Goal: Task Accomplishment & Management: Use online tool/utility

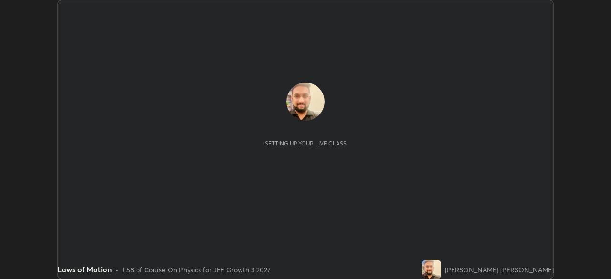
scroll to position [279, 611]
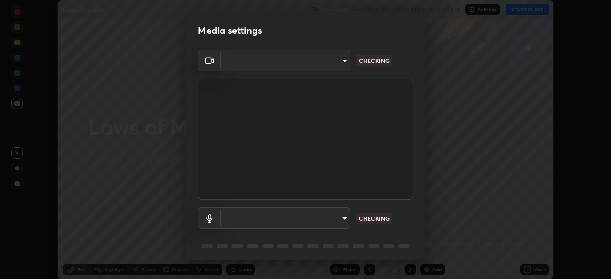
type input "094ffe3f61abc64f3ce73721aab664ef57d10a5fc7d187ad1ef3fa5fd4d2b427"
click at [314, 214] on body "Erase all Laws of Motion Recording WAS SCHEDULED TO START AT 6:30 PM Settings S…" at bounding box center [305, 139] width 611 height 279
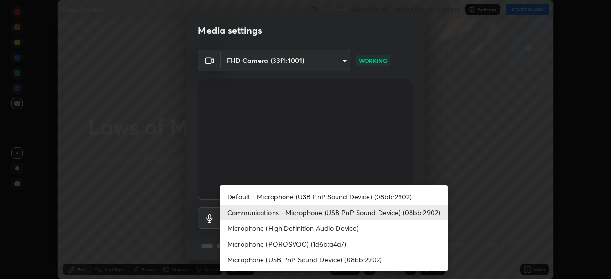
click at [290, 199] on li "Default - Microphone (USB PnP Sound Device) (08bb:2902)" at bounding box center [334, 197] width 228 height 16
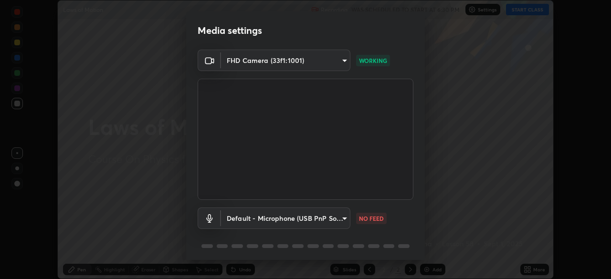
type input "default"
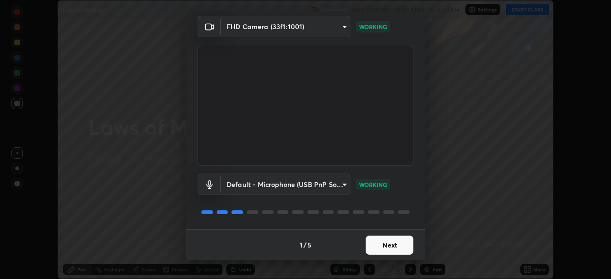
click at [395, 243] on button "Next" at bounding box center [390, 245] width 48 height 19
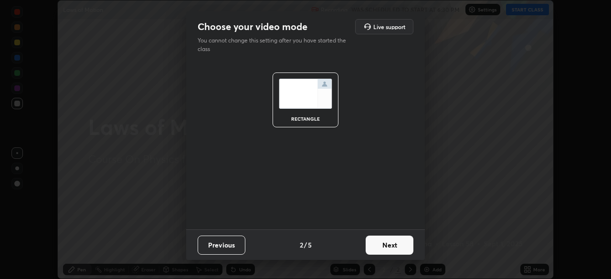
click at [403, 247] on button "Next" at bounding box center [390, 245] width 48 height 19
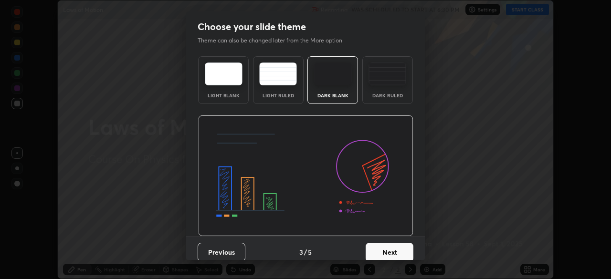
click at [403, 249] on button "Next" at bounding box center [390, 252] width 48 height 19
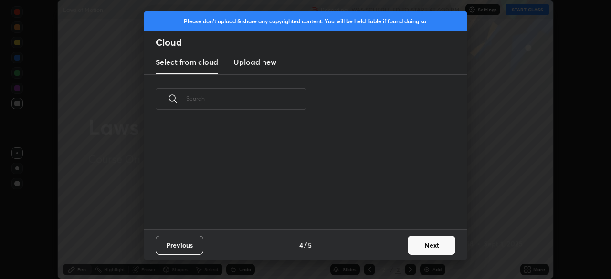
click at [427, 246] on button "Next" at bounding box center [432, 245] width 48 height 19
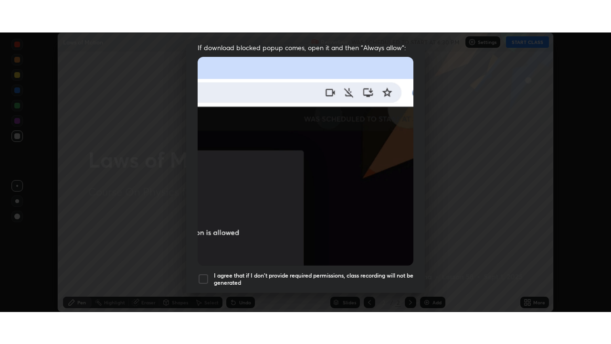
scroll to position [229, 0]
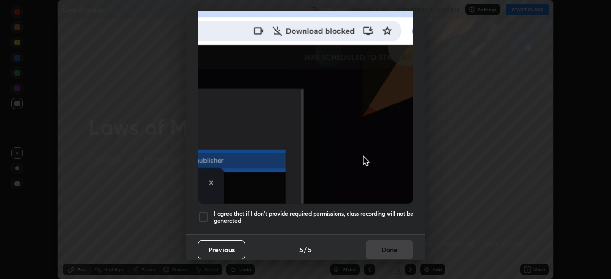
click at [306, 210] on h5 "I agree that if I don't provide required permissions, class recording will not …" at bounding box center [314, 217] width 200 height 15
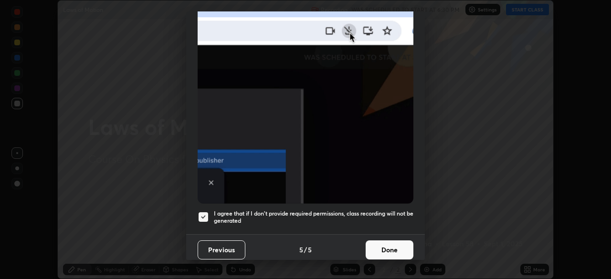
click at [379, 242] on button "Done" at bounding box center [390, 250] width 48 height 19
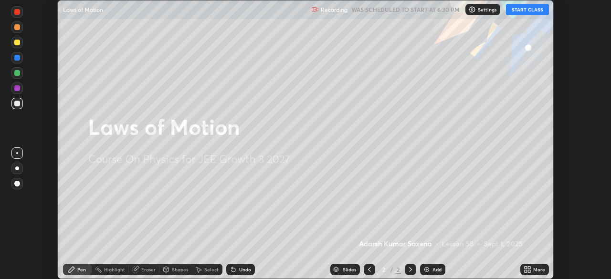
click at [526, 269] on icon at bounding box center [528, 270] width 8 height 8
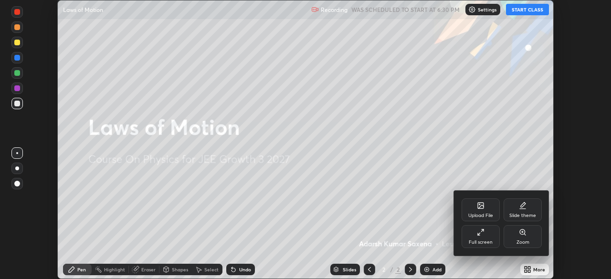
click at [484, 238] on div "Full screen" at bounding box center [481, 236] width 38 height 23
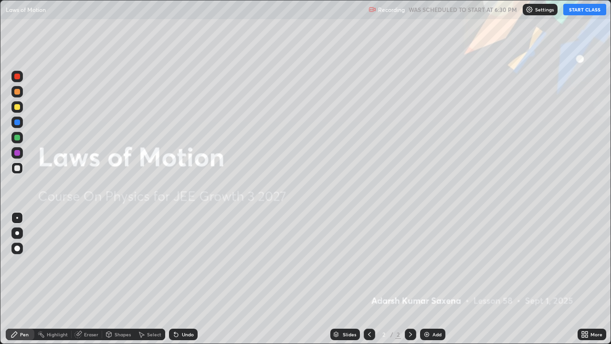
scroll to position [344, 611]
click at [582, 12] on button "START CLASS" at bounding box center [584, 9] width 43 height 11
click at [434, 279] on div "Add" at bounding box center [432, 333] width 25 height 11
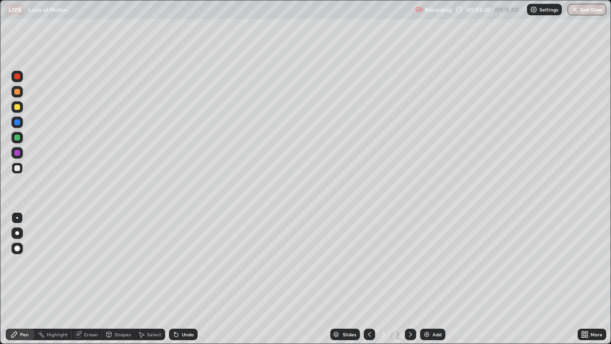
click at [17, 247] on div at bounding box center [17, 248] width 6 height 6
click at [130, 279] on div "Shapes" at bounding box center [118, 333] width 32 height 11
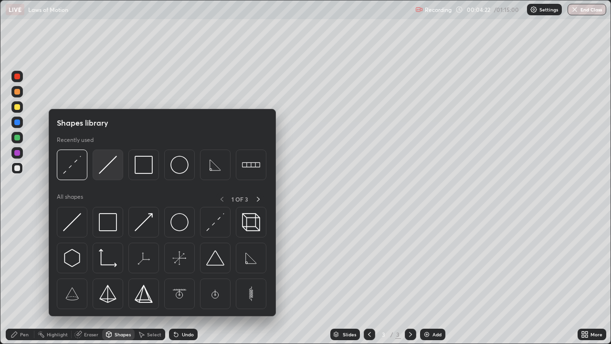
click at [106, 170] on img at bounding box center [108, 165] width 18 height 18
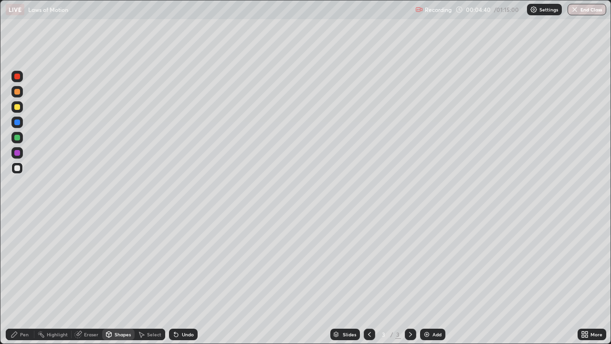
click at [20, 279] on div "Pen" at bounding box center [20, 333] width 29 height 11
click at [126, 279] on div "Shapes" at bounding box center [123, 334] width 16 height 5
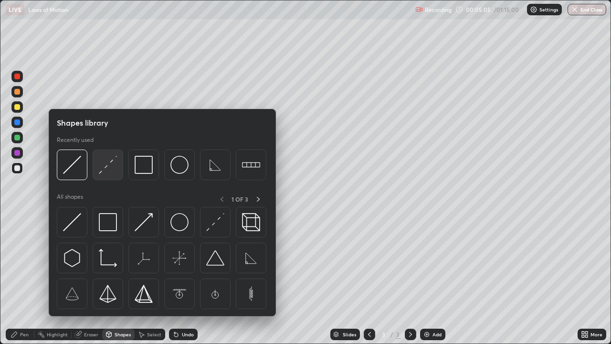
click at [115, 161] on img at bounding box center [108, 165] width 18 height 18
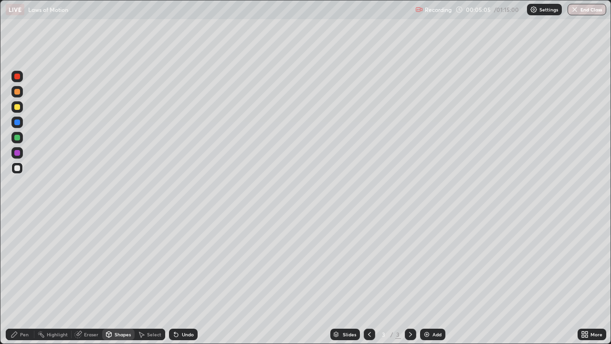
click at [18, 108] on div at bounding box center [17, 107] width 6 height 6
click at [115, 279] on div "Shapes" at bounding box center [118, 333] width 32 height 11
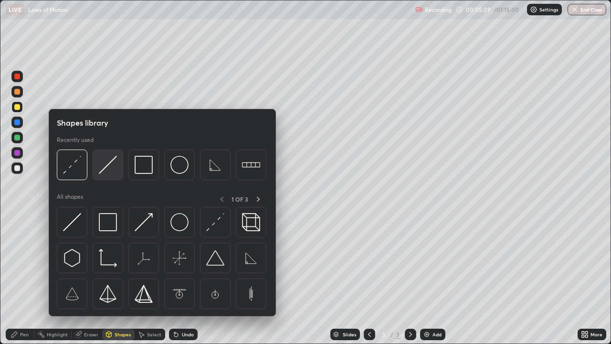
click at [105, 167] on img at bounding box center [108, 165] width 18 height 18
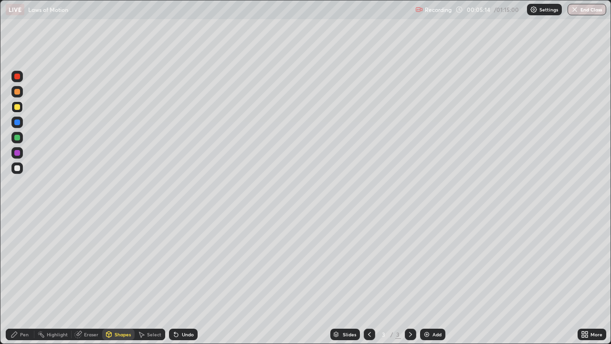
click at [15, 279] on icon at bounding box center [15, 334] width 8 height 8
click at [119, 279] on div "Shapes" at bounding box center [123, 334] width 16 height 5
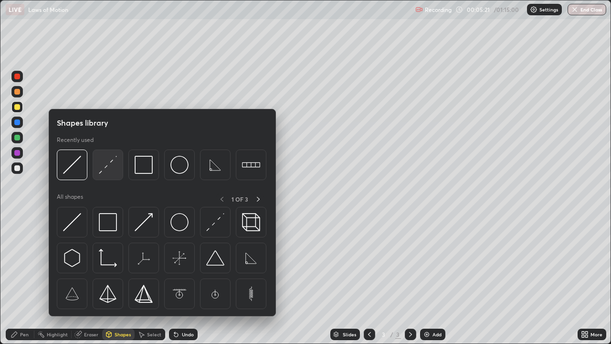
click at [111, 169] on img at bounding box center [108, 165] width 18 height 18
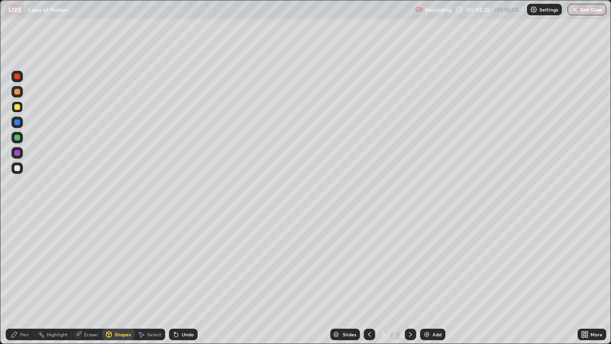
click at [13, 279] on div "Pen" at bounding box center [20, 333] width 29 height 11
click at [124, 279] on div "Shapes" at bounding box center [118, 333] width 32 height 11
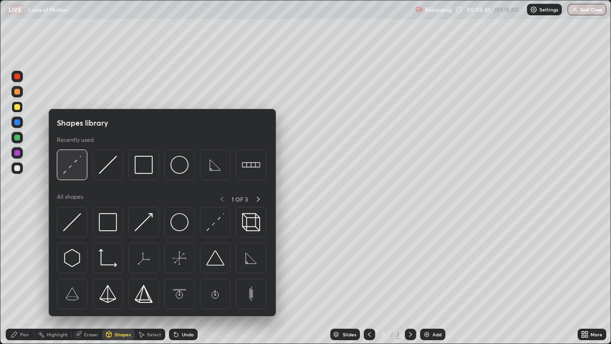
click at [81, 166] on div at bounding box center [72, 164] width 31 height 31
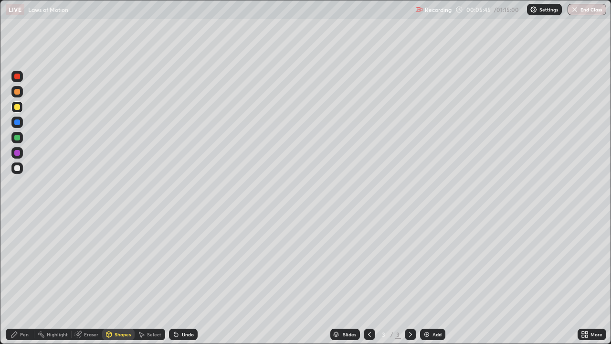
click at [127, 279] on div "Shapes" at bounding box center [118, 333] width 32 height 11
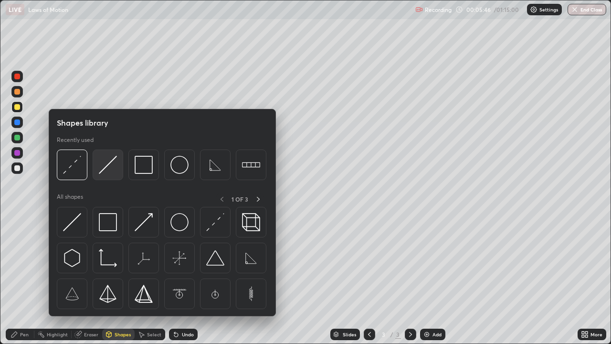
click at [106, 168] on img at bounding box center [108, 165] width 18 height 18
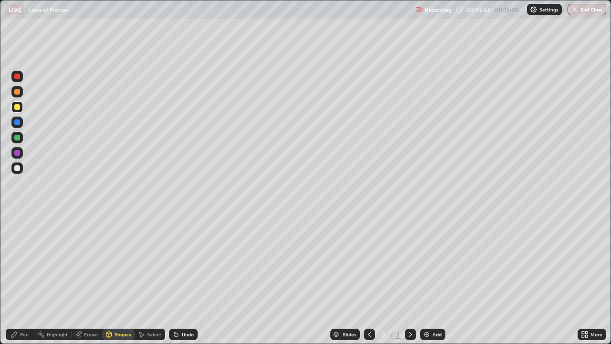
click at [184, 279] on div "Undo" at bounding box center [183, 333] width 29 height 11
click at [185, 279] on div "Undo" at bounding box center [183, 333] width 29 height 11
click at [24, 279] on div "Pen" at bounding box center [24, 334] width 9 height 5
click at [127, 279] on div "Shapes" at bounding box center [118, 333] width 32 height 11
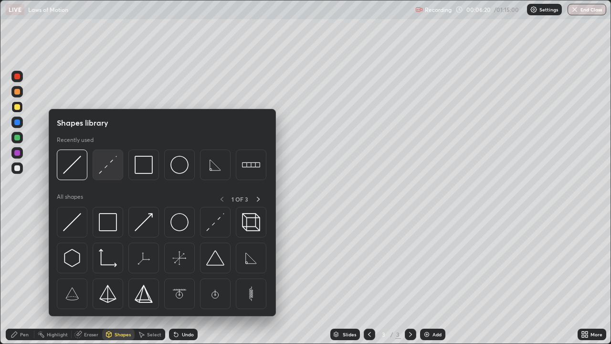
click at [105, 166] on img at bounding box center [108, 165] width 18 height 18
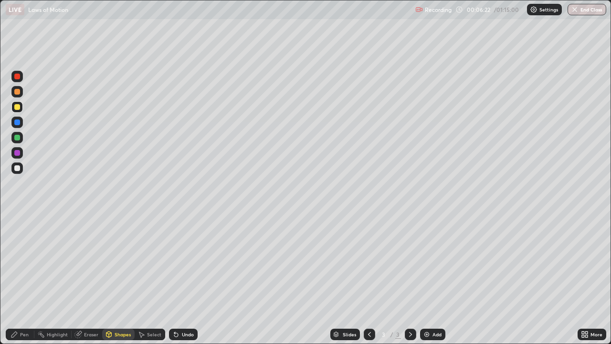
click at [8, 279] on div "Pen" at bounding box center [20, 333] width 29 height 11
click at [122, 279] on div "Shapes" at bounding box center [123, 334] width 16 height 5
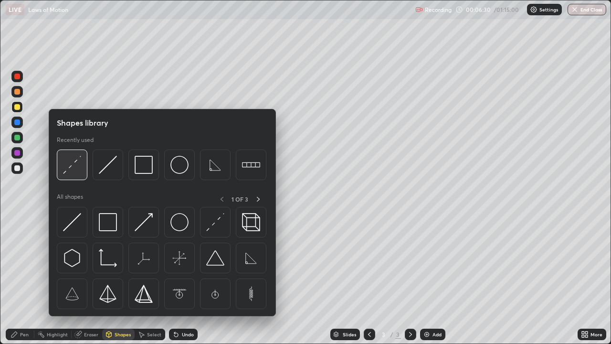
click at [71, 164] on img at bounding box center [72, 165] width 18 height 18
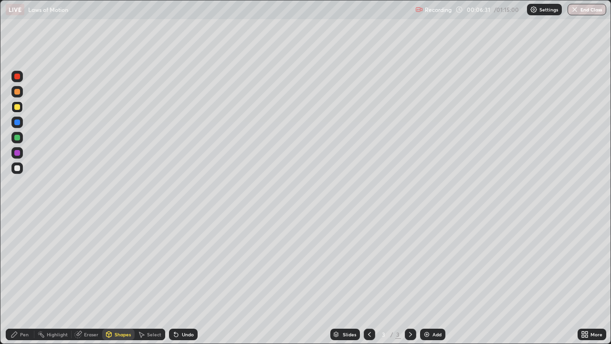
click at [17, 169] on div at bounding box center [17, 168] width 6 height 6
click at [14, 279] on icon at bounding box center [14, 334] width 6 height 6
click at [114, 279] on div "Shapes" at bounding box center [118, 333] width 32 height 11
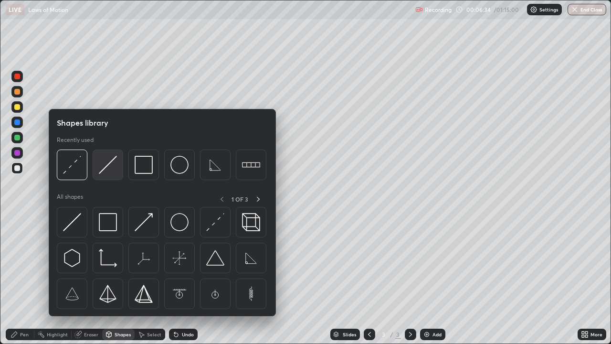
click at [106, 171] on img at bounding box center [108, 165] width 18 height 18
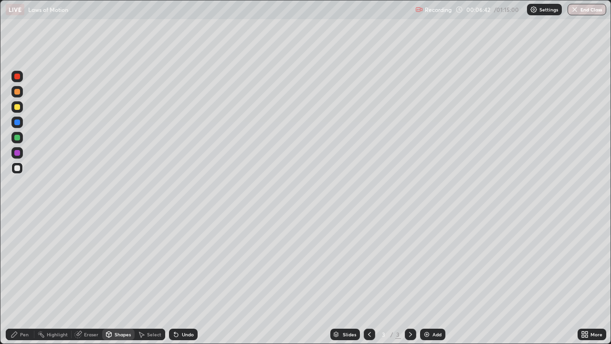
click at [23, 279] on div "Pen" at bounding box center [24, 334] width 9 height 5
click at [18, 106] on div at bounding box center [17, 107] width 6 height 6
click at [129, 279] on div "Shapes" at bounding box center [123, 334] width 16 height 5
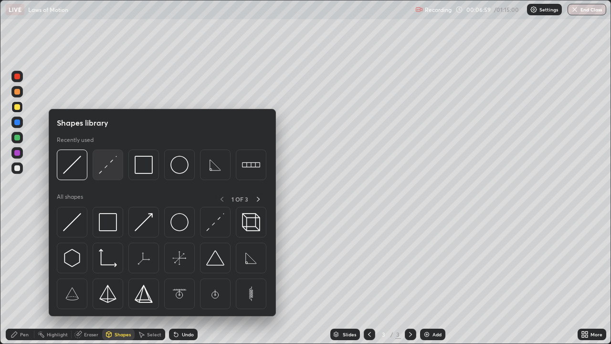
click at [109, 169] on img at bounding box center [108, 165] width 18 height 18
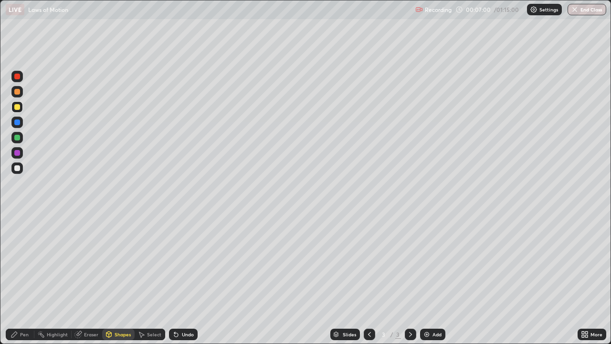
click at [19, 167] on div at bounding box center [17, 168] width 6 height 6
click at [23, 279] on div "Pen" at bounding box center [24, 334] width 9 height 5
click at [117, 279] on div "Shapes" at bounding box center [123, 334] width 16 height 5
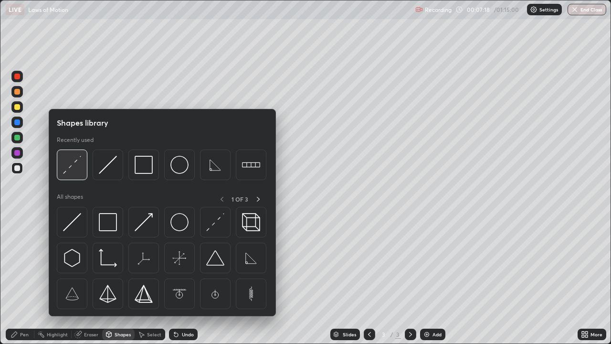
click at [72, 168] on img at bounding box center [72, 165] width 18 height 18
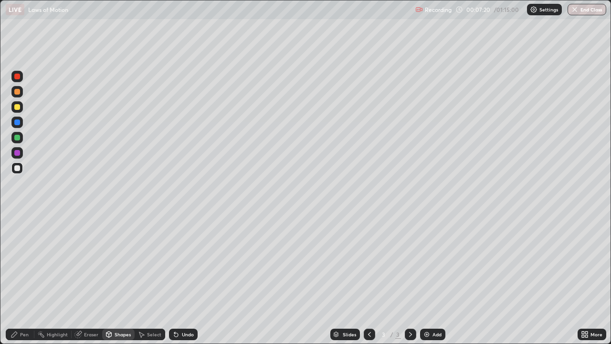
click at [17, 106] on div at bounding box center [17, 107] width 6 height 6
click at [18, 279] on div "Pen" at bounding box center [20, 333] width 29 height 11
click at [123, 279] on div "Shapes" at bounding box center [123, 334] width 16 height 5
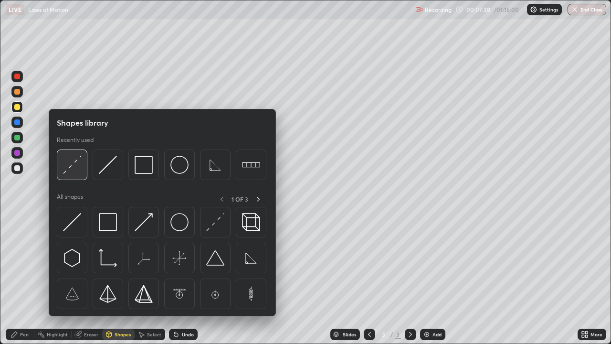
click at [74, 165] on img at bounding box center [72, 165] width 18 height 18
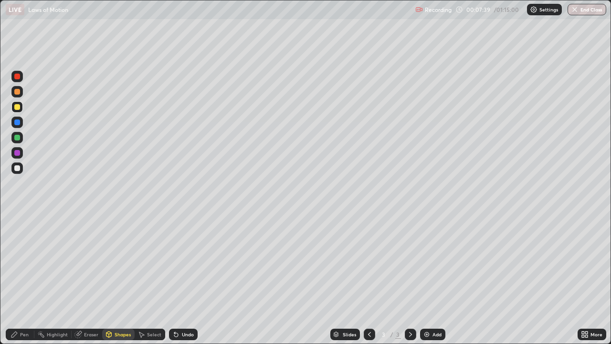
click at [18, 168] on div at bounding box center [17, 168] width 6 height 6
click at [20, 279] on div "Pen" at bounding box center [20, 333] width 29 height 11
click at [117, 279] on div "Shapes" at bounding box center [123, 334] width 16 height 5
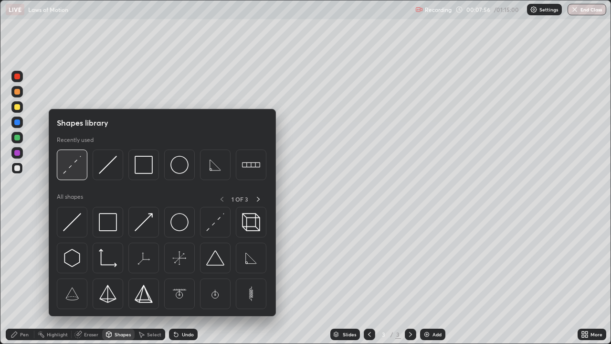
click at [72, 168] on img at bounding box center [72, 165] width 18 height 18
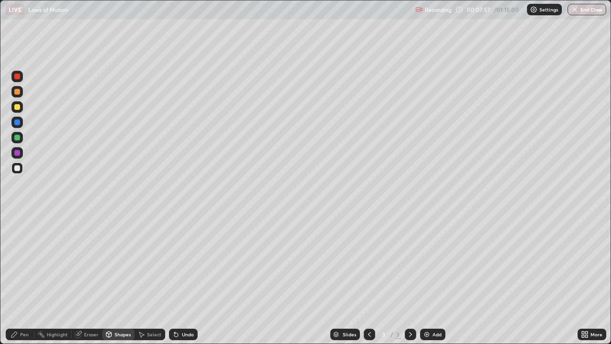
click at [21, 166] on div at bounding box center [16, 167] width 11 height 11
click at [15, 107] on div at bounding box center [17, 107] width 6 height 6
click at [17, 279] on icon at bounding box center [15, 334] width 8 height 8
click at [122, 279] on div "Shapes" at bounding box center [123, 334] width 16 height 5
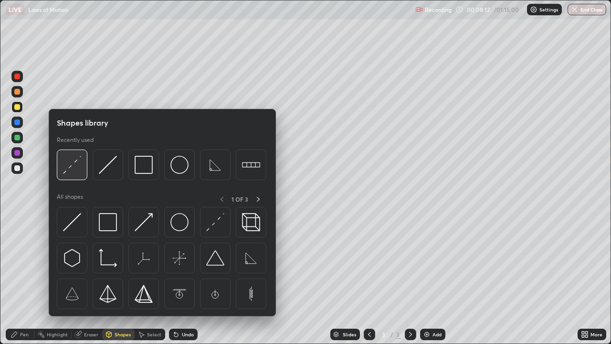
click at [66, 171] on img at bounding box center [72, 165] width 18 height 18
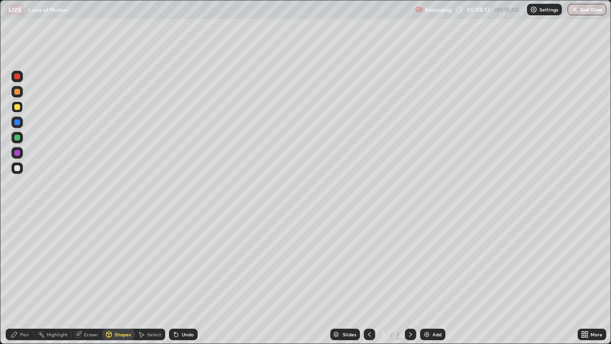
click at [16, 166] on div at bounding box center [17, 168] width 6 height 6
click at [21, 279] on div "Pen" at bounding box center [24, 334] width 9 height 5
click at [425, 279] on img at bounding box center [427, 334] width 8 height 8
click at [122, 279] on div "Shapes" at bounding box center [123, 334] width 16 height 5
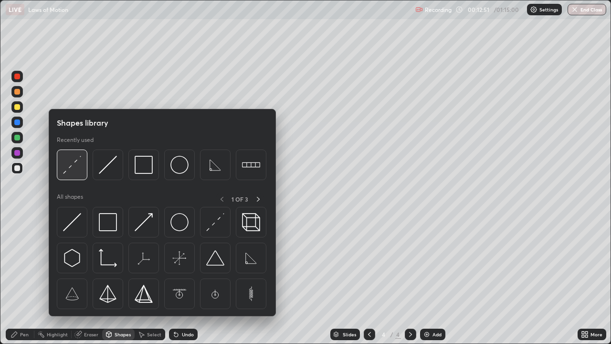
click at [72, 177] on div at bounding box center [72, 164] width 31 height 31
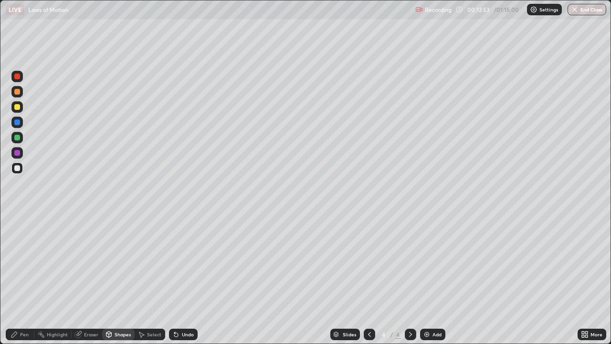
click at [297, 279] on div "Slides 4 / 4 Add" at bounding box center [388, 334] width 380 height 19
click at [130, 279] on div "Shapes" at bounding box center [118, 333] width 32 height 11
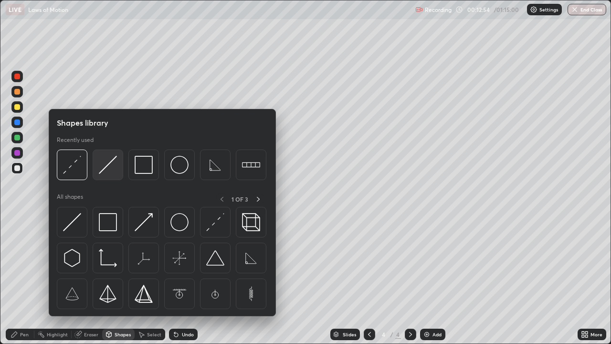
click at [109, 164] on img at bounding box center [108, 165] width 18 height 18
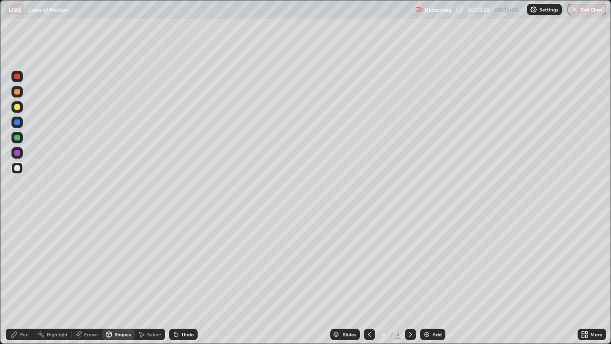
click at [27, 279] on div "Pen" at bounding box center [20, 333] width 29 height 11
click at [120, 279] on div "Shapes" at bounding box center [123, 334] width 16 height 5
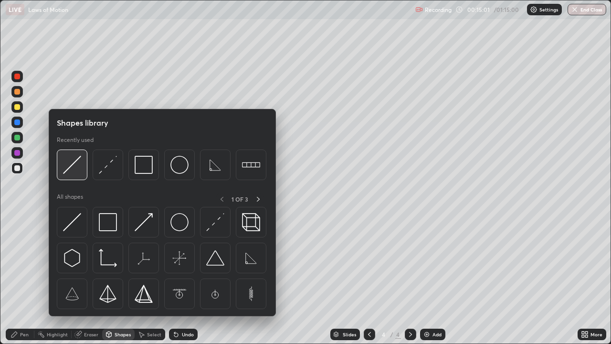
click at [73, 160] on img at bounding box center [72, 165] width 18 height 18
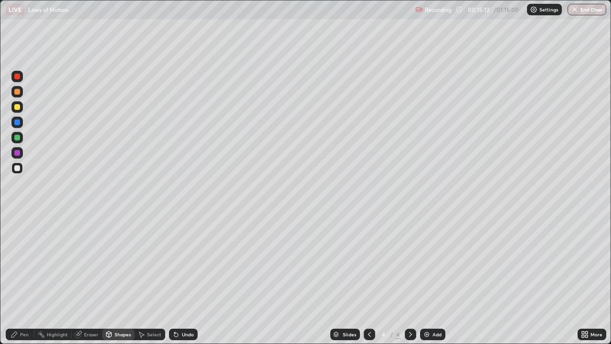
click at [182, 279] on div "Undo" at bounding box center [183, 333] width 29 height 11
click at [180, 279] on div "Undo" at bounding box center [183, 333] width 29 height 11
click at [120, 279] on div "Shapes" at bounding box center [118, 333] width 32 height 11
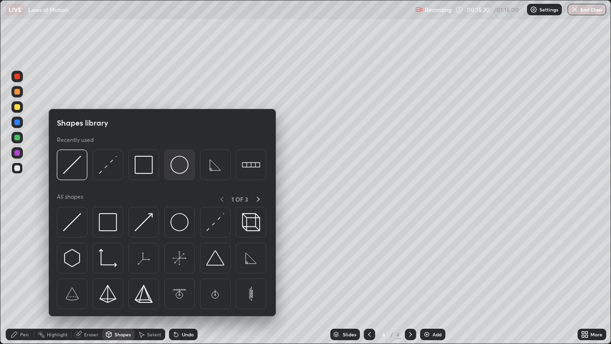
click at [181, 166] on img at bounding box center [179, 165] width 18 height 18
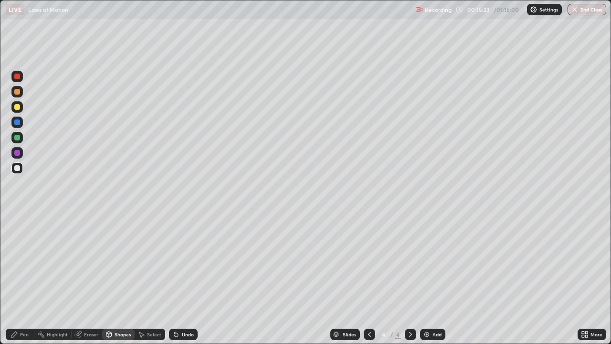
click at [121, 279] on div "Shapes" at bounding box center [123, 334] width 16 height 5
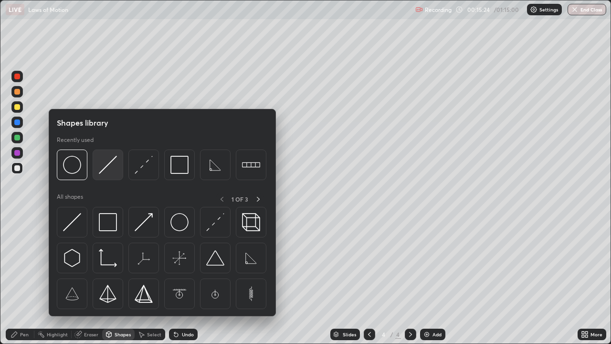
click at [114, 165] on img at bounding box center [108, 165] width 18 height 18
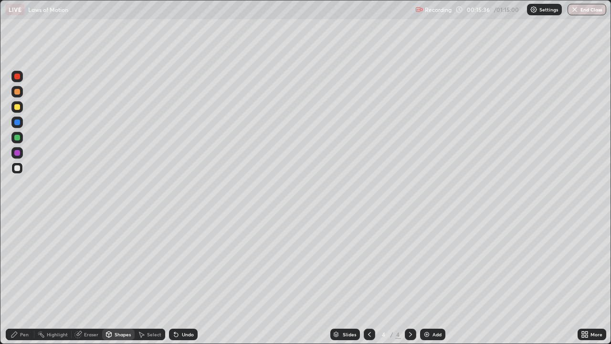
click at [21, 279] on div "Pen" at bounding box center [20, 333] width 29 height 11
click at [91, 279] on div "Eraser" at bounding box center [87, 333] width 31 height 11
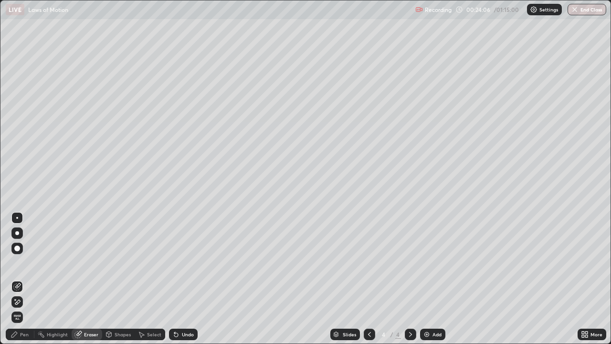
click at [19, 279] on icon at bounding box center [17, 302] width 8 height 8
click at [10, 279] on div "Pen" at bounding box center [20, 333] width 29 height 11
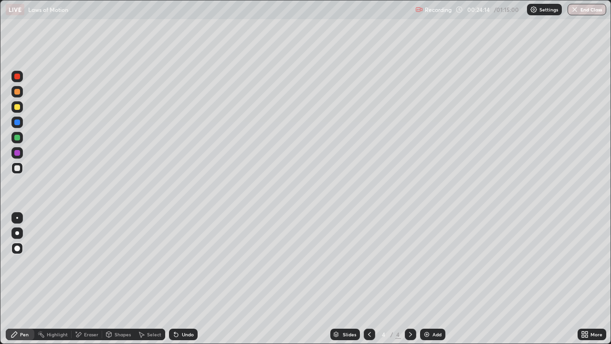
click at [127, 279] on div "Shapes" at bounding box center [123, 334] width 16 height 5
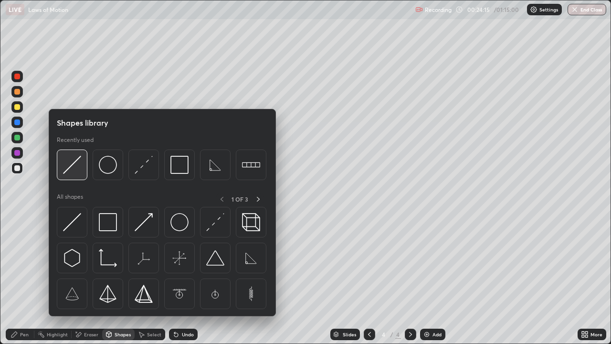
click at [73, 161] on img at bounding box center [72, 165] width 18 height 18
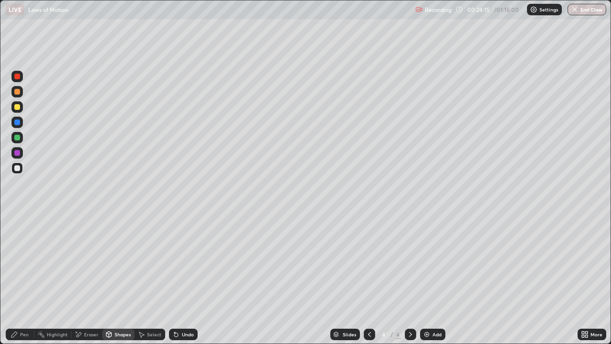
click at [18, 107] on div at bounding box center [17, 107] width 6 height 6
click at [21, 279] on div "Pen" at bounding box center [24, 334] width 9 height 5
click at [119, 279] on div "Shapes" at bounding box center [123, 334] width 16 height 5
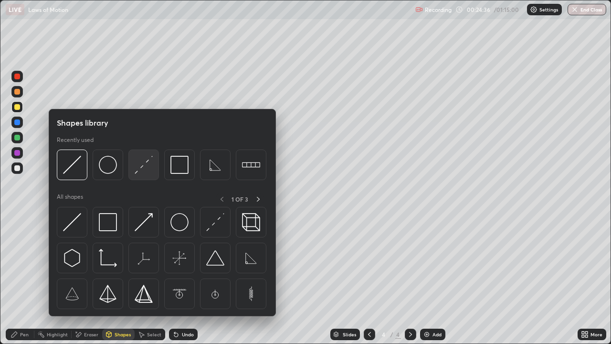
click at [143, 167] on img at bounding box center [144, 165] width 18 height 18
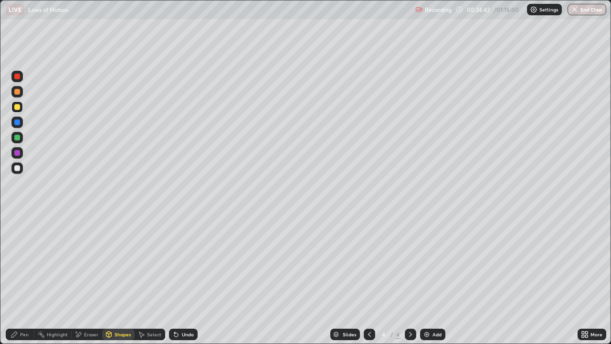
click at [26, 279] on div "Pen" at bounding box center [20, 333] width 29 height 11
click at [188, 279] on div "Undo" at bounding box center [188, 334] width 12 height 5
click at [187, 279] on div "Undo" at bounding box center [188, 334] width 12 height 5
click at [185, 279] on div "Undo" at bounding box center [183, 333] width 29 height 11
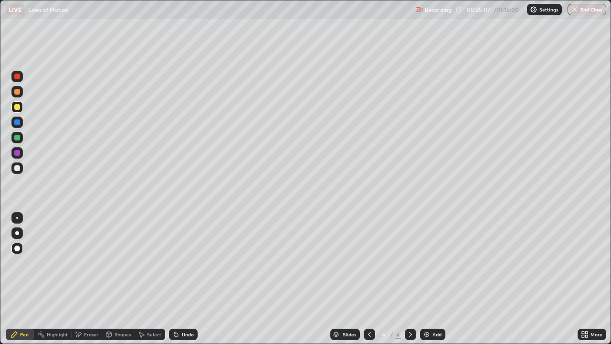
click at [118, 279] on div "Shapes" at bounding box center [123, 334] width 16 height 5
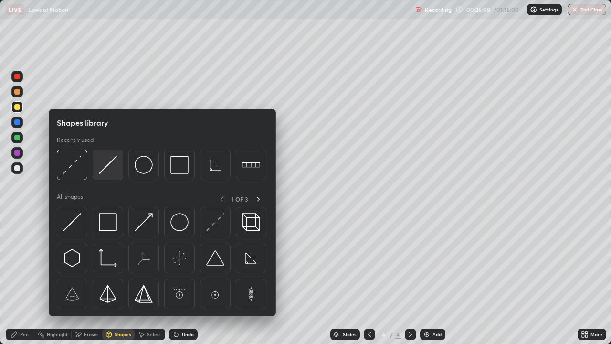
click at [108, 169] on img at bounding box center [108, 165] width 18 height 18
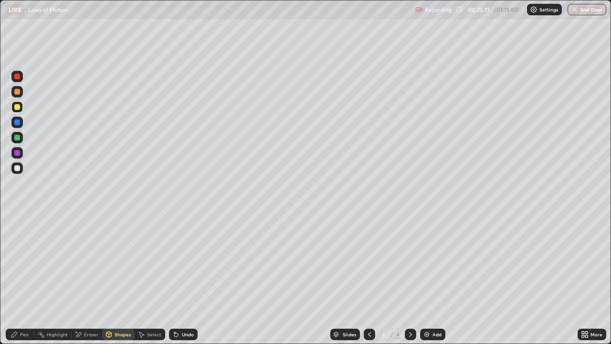
click at [26, 279] on div "Pen" at bounding box center [24, 334] width 9 height 5
click at [118, 279] on div "Shapes" at bounding box center [123, 334] width 16 height 5
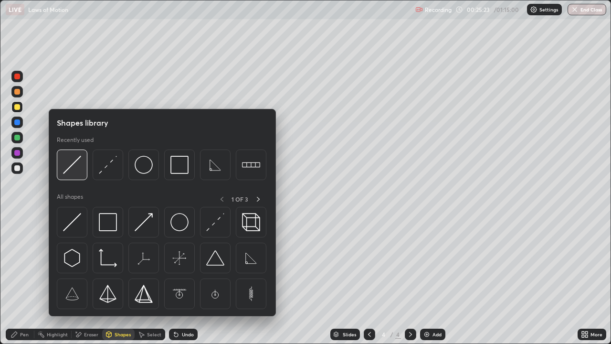
click at [77, 168] on img at bounding box center [72, 165] width 18 height 18
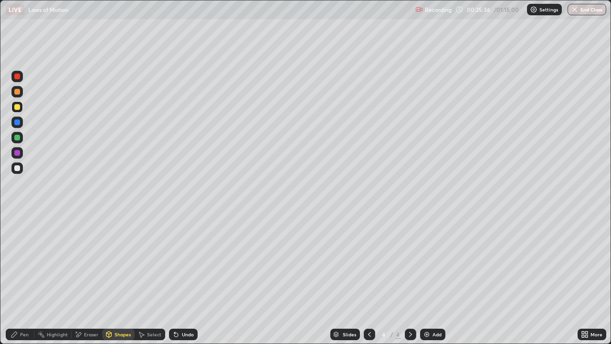
click at [20, 279] on div "Pen" at bounding box center [20, 333] width 29 height 11
click at [121, 279] on div "Shapes" at bounding box center [123, 334] width 16 height 5
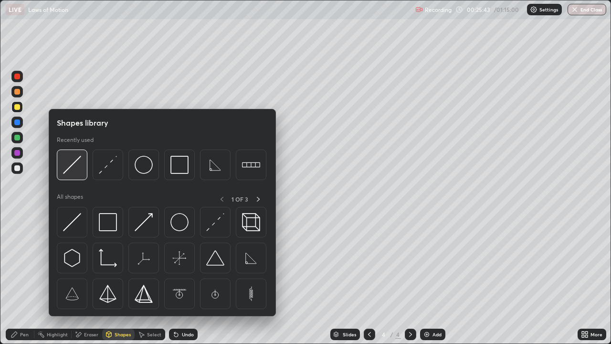
click at [73, 167] on img at bounding box center [72, 165] width 18 height 18
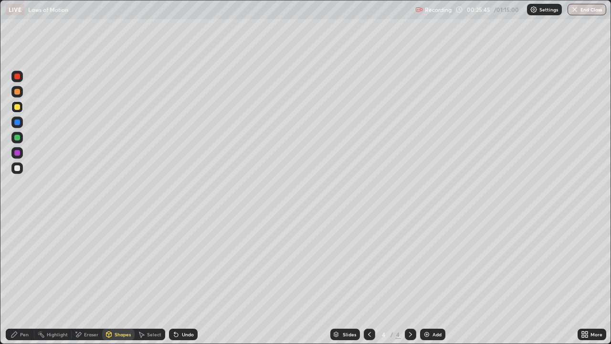
click at [15, 279] on div "Pen" at bounding box center [20, 333] width 29 height 11
click at [120, 279] on div "Shapes" at bounding box center [123, 334] width 16 height 5
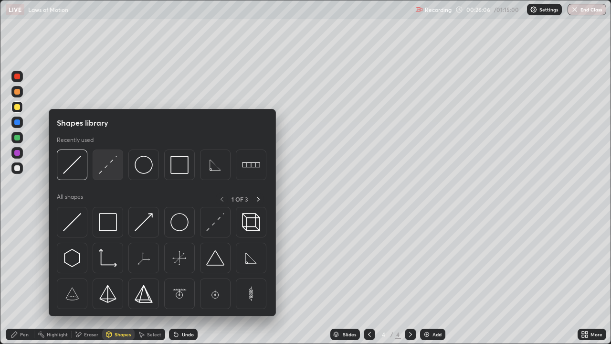
click at [103, 161] on img at bounding box center [108, 165] width 18 height 18
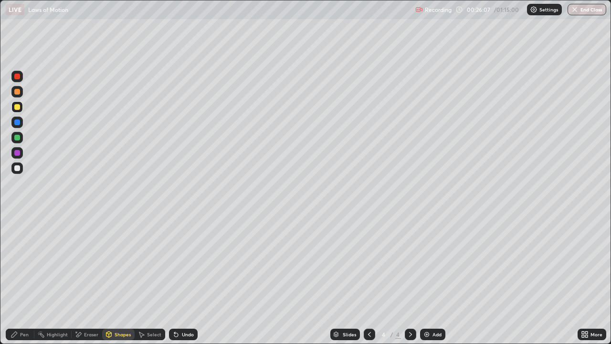
click at [22, 169] on div at bounding box center [16, 167] width 11 height 11
click at [30, 279] on div "Pen" at bounding box center [20, 333] width 29 height 11
click at [119, 279] on div "Shapes" at bounding box center [123, 334] width 16 height 5
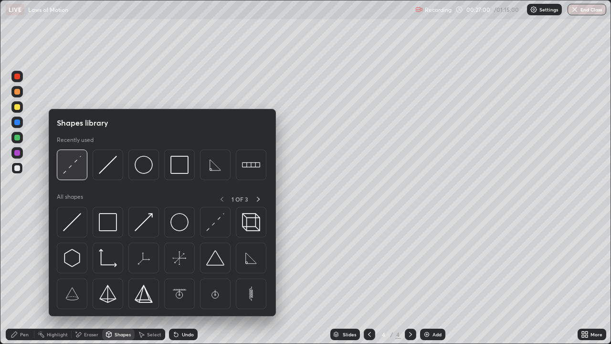
click at [75, 164] on img at bounding box center [72, 165] width 18 height 18
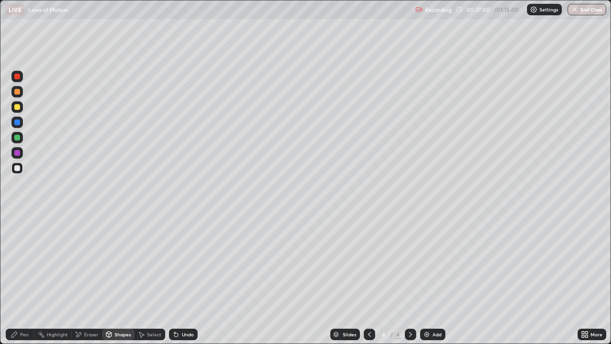
click at [15, 108] on div at bounding box center [17, 107] width 6 height 6
click at [187, 279] on div "Undo" at bounding box center [188, 334] width 12 height 5
click at [27, 279] on div "Pen" at bounding box center [24, 334] width 9 height 5
click at [119, 279] on div "Shapes" at bounding box center [118, 333] width 32 height 11
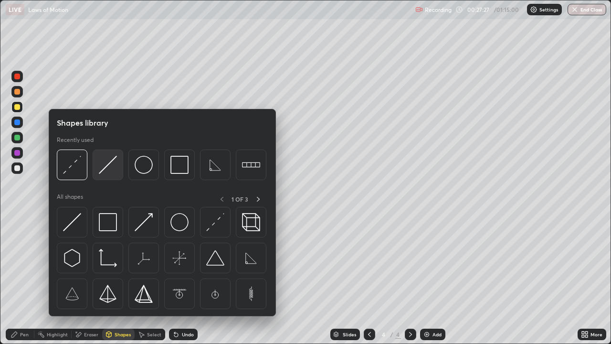
click at [106, 169] on img at bounding box center [108, 165] width 18 height 18
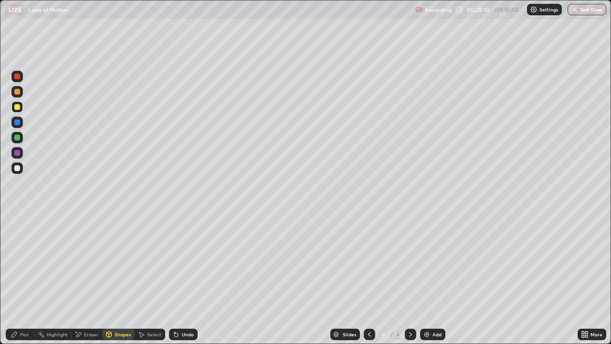
click at [180, 279] on div "Undo" at bounding box center [183, 333] width 29 height 11
click at [152, 279] on div "Select" at bounding box center [154, 334] width 14 height 5
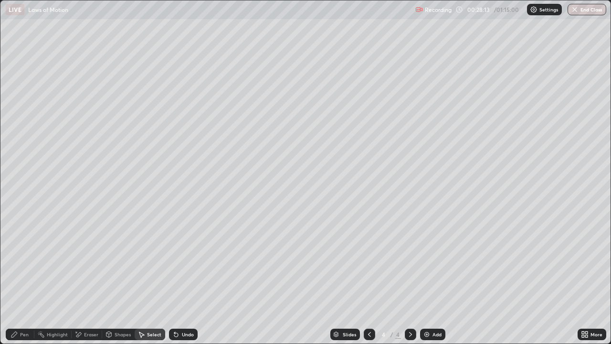
click at [117, 279] on div "Shapes" at bounding box center [123, 334] width 16 height 5
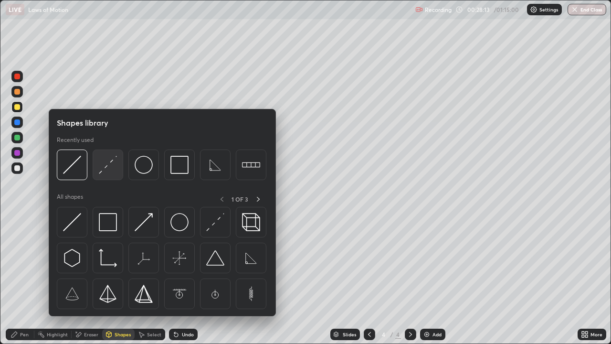
click at [107, 167] on img at bounding box center [108, 165] width 18 height 18
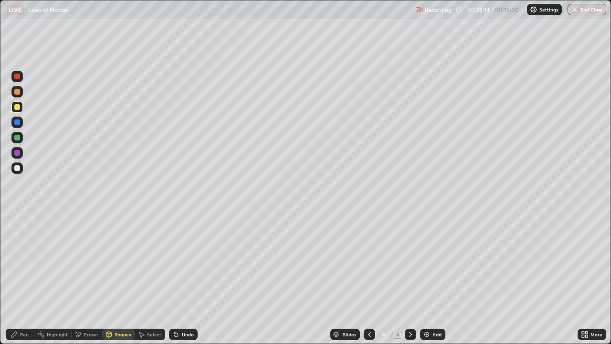
click at [22, 167] on div at bounding box center [16, 167] width 11 height 11
click at [19, 279] on div "Pen" at bounding box center [20, 333] width 29 height 11
click at [119, 279] on div "Shapes" at bounding box center [118, 333] width 32 height 11
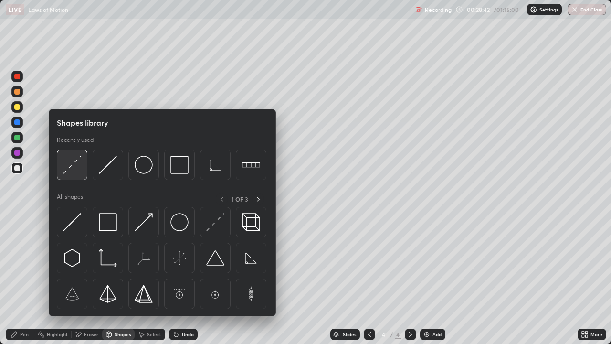
click at [68, 165] on img at bounding box center [72, 165] width 18 height 18
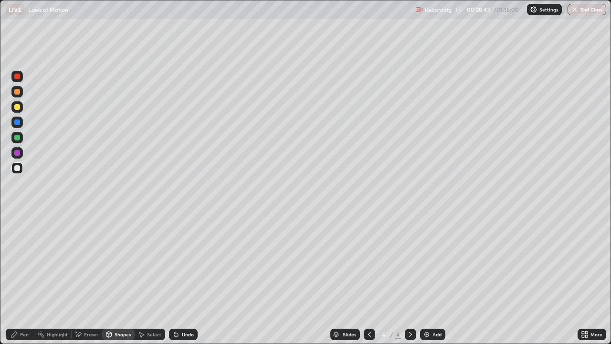
click at [19, 105] on div at bounding box center [17, 107] width 6 height 6
click at [18, 279] on icon at bounding box center [15, 334] width 8 height 8
click at [125, 279] on div "Shapes" at bounding box center [123, 334] width 16 height 5
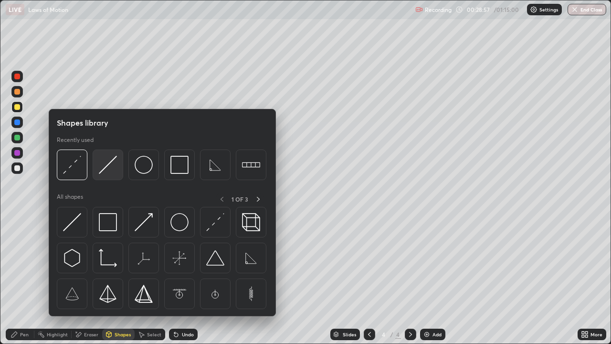
click at [111, 169] on img at bounding box center [108, 165] width 18 height 18
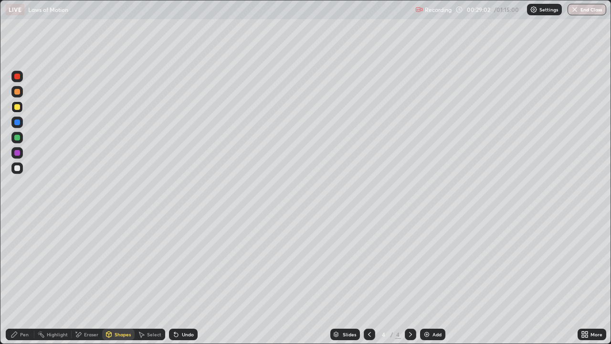
click at [19, 279] on div "Pen" at bounding box center [20, 333] width 29 height 11
click at [126, 279] on div "Shapes" at bounding box center [123, 334] width 16 height 5
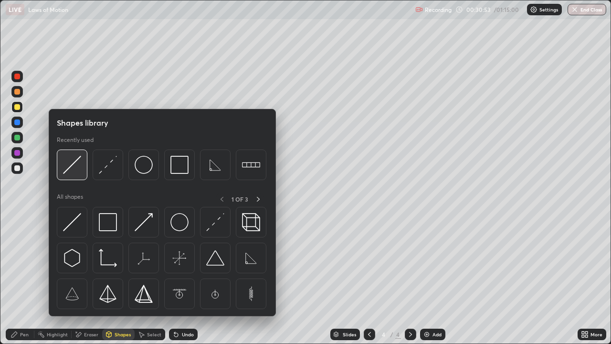
click at [77, 163] on img at bounding box center [72, 165] width 18 height 18
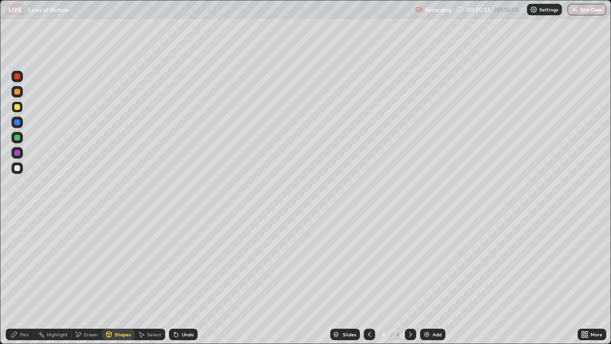
click at [24, 279] on div "Pen" at bounding box center [20, 333] width 29 height 11
click at [186, 279] on div "Undo" at bounding box center [188, 334] width 12 height 5
click at [180, 279] on div "Undo" at bounding box center [183, 333] width 29 height 11
click at [120, 279] on div "Shapes" at bounding box center [123, 334] width 16 height 5
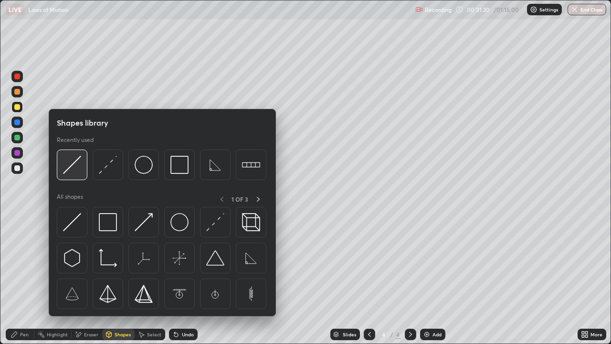
click at [71, 170] on img at bounding box center [72, 165] width 18 height 18
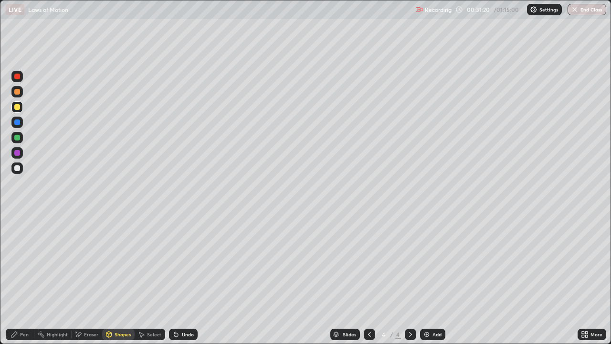
click at [21, 169] on div at bounding box center [16, 167] width 11 height 11
click at [15, 279] on icon at bounding box center [15, 334] width 8 height 8
click at [15, 104] on div at bounding box center [17, 107] width 6 height 6
click at [117, 279] on div "Shapes" at bounding box center [118, 333] width 32 height 11
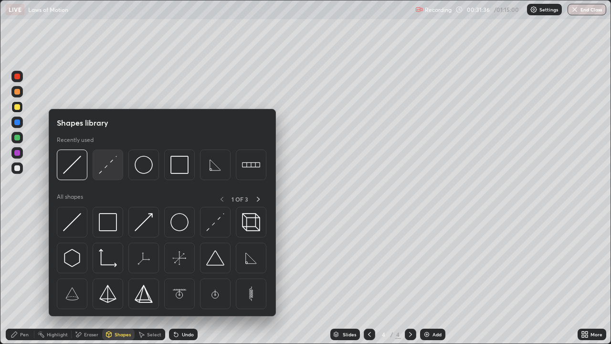
click at [110, 164] on img at bounding box center [108, 165] width 18 height 18
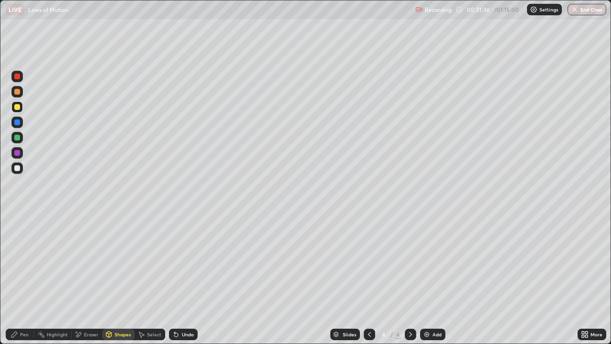
click at [17, 169] on div at bounding box center [17, 168] width 6 height 6
click at [18, 279] on div "Pen" at bounding box center [20, 333] width 29 height 11
click at [192, 279] on div "Undo" at bounding box center [183, 333] width 29 height 11
click at [581, 279] on div "More" at bounding box center [592, 333] width 29 height 11
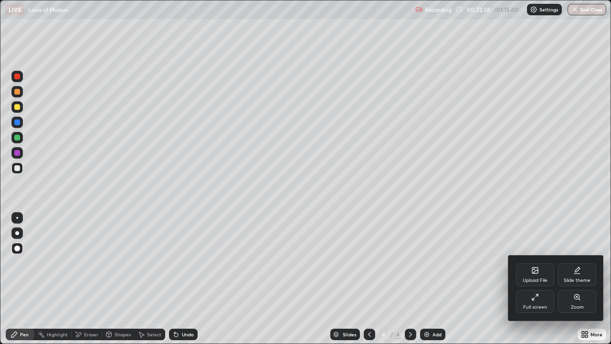
click at [123, 279] on div at bounding box center [305, 172] width 611 height 344
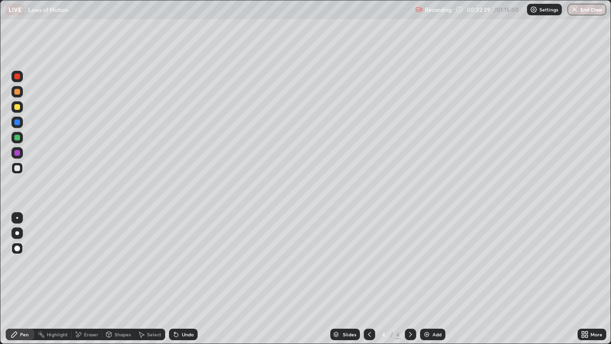
click at [108, 279] on icon at bounding box center [108, 334] width 5 height 6
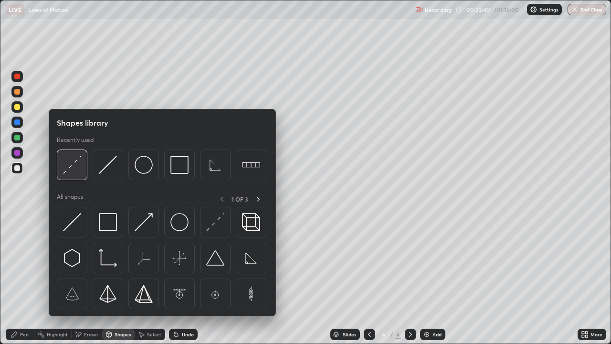
click at [69, 163] on img at bounding box center [72, 165] width 18 height 18
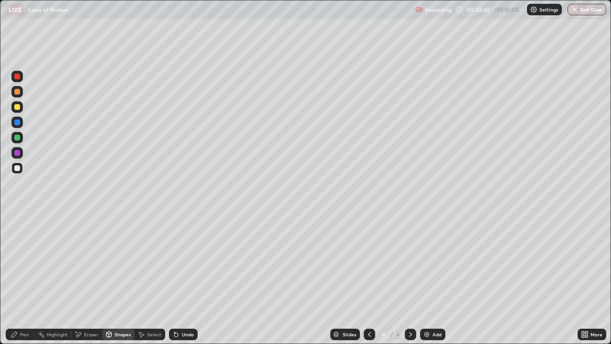
click at [16, 103] on div at bounding box center [16, 106] width 11 height 11
click at [562, 279] on div "Slides 4 / 4 Add" at bounding box center [388, 334] width 380 height 19
click at [434, 279] on div "Add" at bounding box center [437, 334] width 9 height 5
click at [113, 279] on div "Shapes" at bounding box center [118, 333] width 32 height 11
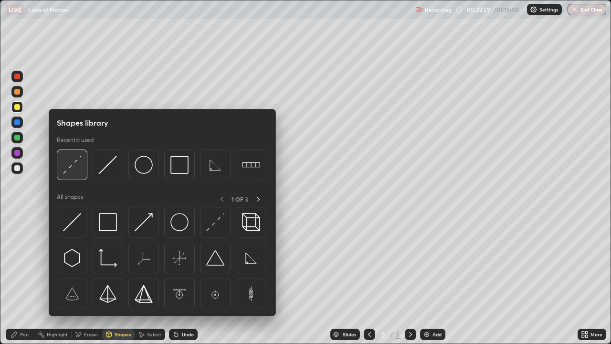
click at [69, 167] on img at bounding box center [72, 165] width 18 height 18
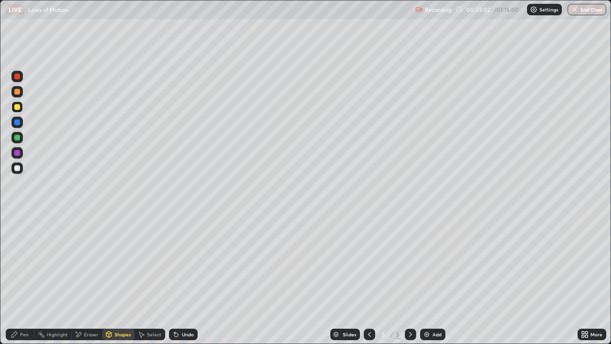
click at [24, 279] on div "Pen" at bounding box center [24, 334] width 9 height 5
click at [119, 279] on div "Shapes" at bounding box center [123, 334] width 16 height 5
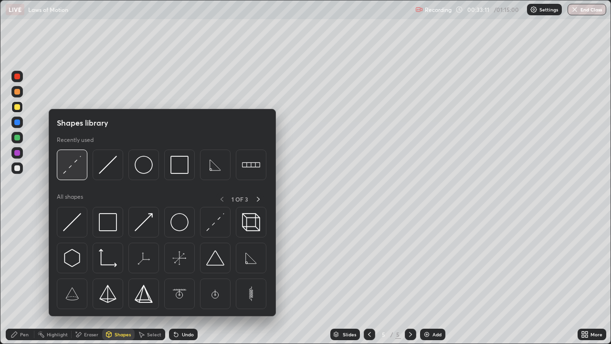
click at [62, 163] on div at bounding box center [72, 164] width 31 height 31
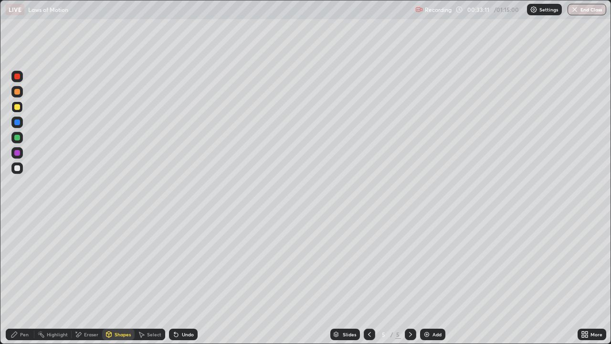
click at [18, 167] on div at bounding box center [17, 168] width 6 height 6
click at [20, 279] on div "Pen" at bounding box center [20, 333] width 29 height 11
click at [126, 279] on div "Shapes" at bounding box center [123, 334] width 16 height 5
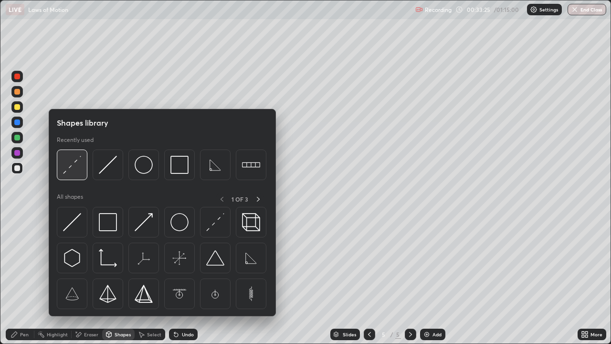
click at [74, 169] on img at bounding box center [72, 165] width 18 height 18
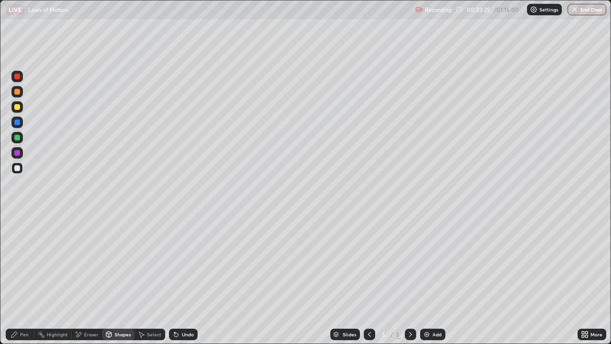
click at [19, 111] on div at bounding box center [16, 106] width 11 height 11
click at [23, 279] on div "Pen" at bounding box center [24, 334] width 9 height 5
click at [366, 279] on icon at bounding box center [370, 334] width 8 height 8
click at [410, 279] on icon at bounding box center [411, 334] width 8 height 8
click at [21, 279] on div "Pen" at bounding box center [20, 333] width 29 height 11
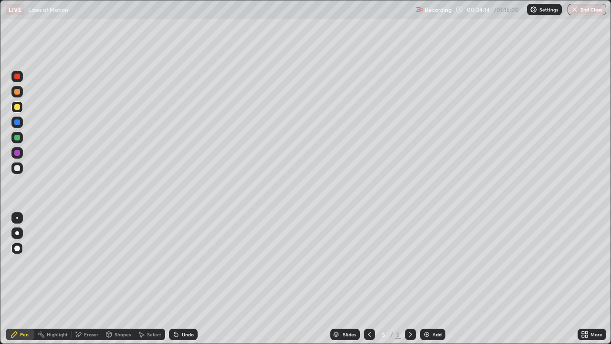
click at [368, 279] on icon at bounding box center [370, 334] width 8 height 8
click at [415, 279] on div at bounding box center [410, 333] width 11 height 11
click at [118, 279] on div "Shapes" at bounding box center [123, 334] width 16 height 5
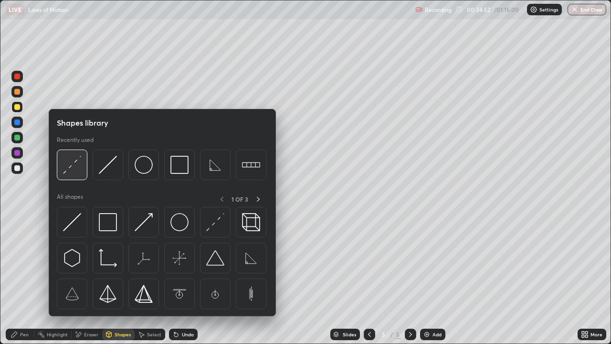
click at [69, 166] on img at bounding box center [72, 165] width 18 height 18
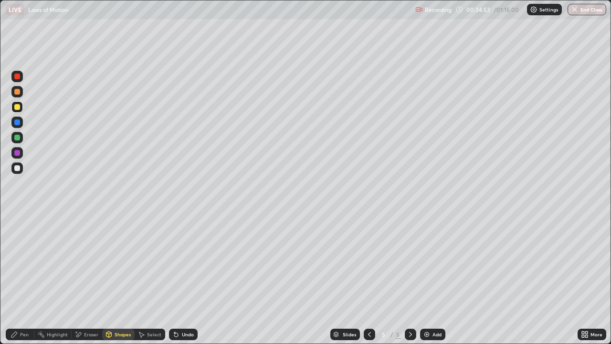
click at [19, 168] on div at bounding box center [17, 168] width 6 height 6
click at [16, 279] on icon at bounding box center [15, 334] width 8 height 8
click at [182, 279] on div "Undo" at bounding box center [183, 333] width 29 height 11
click at [183, 279] on div "Undo" at bounding box center [188, 334] width 12 height 5
click at [183, 279] on div "Undo" at bounding box center [183, 333] width 29 height 11
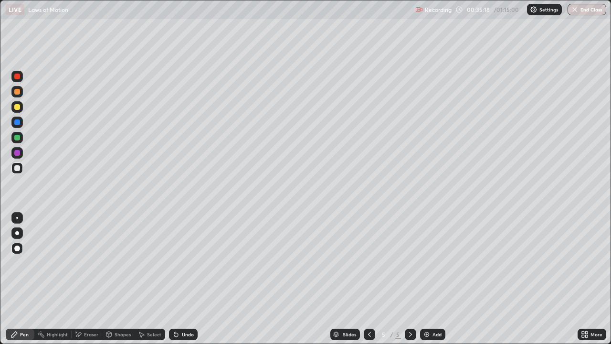
click at [183, 279] on div "Undo" at bounding box center [183, 333] width 29 height 11
click at [184, 279] on div "Undo" at bounding box center [183, 333] width 29 height 11
click at [183, 279] on div "Undo" at bounding box center [183, 333] width 29 height 11
click at [182, 279] on div "Undo" at bounding box center [183, 333] width 29 height 11
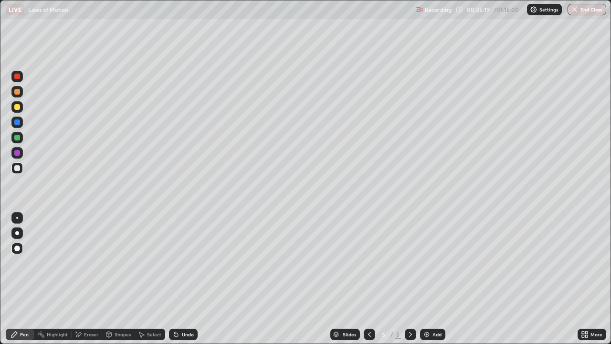
click at [182, 279] on div "Undo" at bounding box center [188, 334] width 12 height 5
click at [183, 279] on div "Undo" at bounding box center [188, 334] width 12 height 5
click at [122, 279] on div "Shapes" at bounding box center [123, 334] width 16 height 5
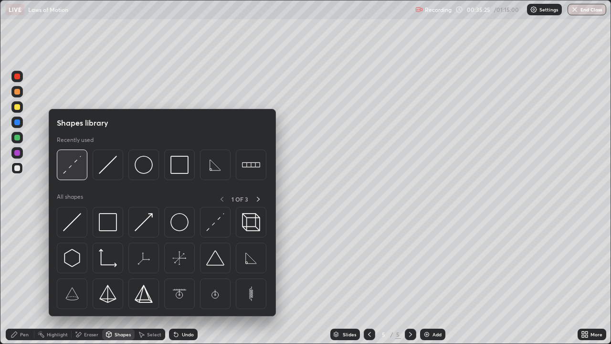
click at [71, 169] on img at bounding box center [72, 165] width 18 height 18
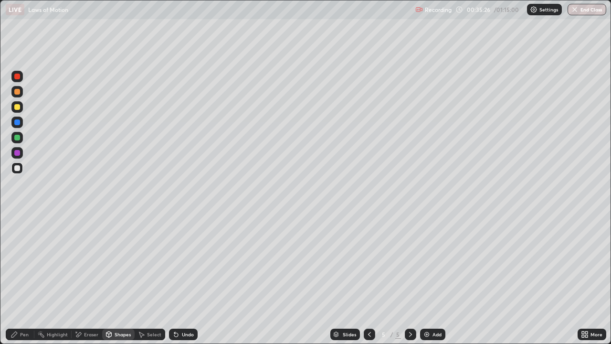
click at [21, 168] on div at bounding box center [16, 167] width 11 height 11
click at [369, 279] on icon at bounding box center [370, 334] width 8 height 8
click at [409, 279] on icon at bounding box center [411, 334] width 8 height 8
click at [117, 279] on div "Shapes" at bounding box center [123, 334] width 16 height 5
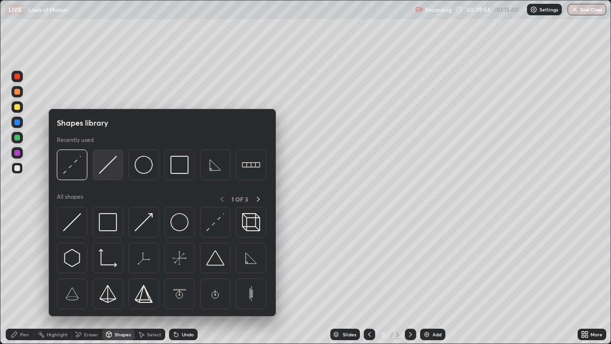
click at [102, 169] on img at bounding box center [108, 165] width 18 height 18
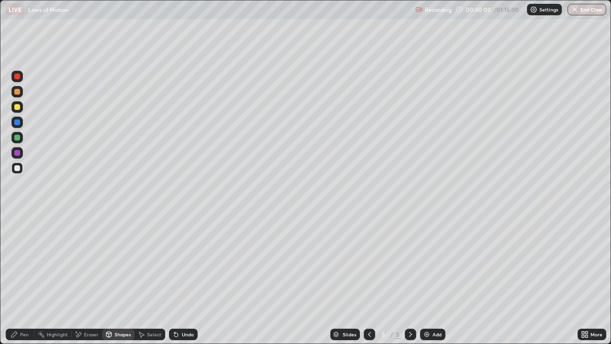
click at [120, 279] on div "Shapes" at bounding box center [123, 334] width 16 height 5
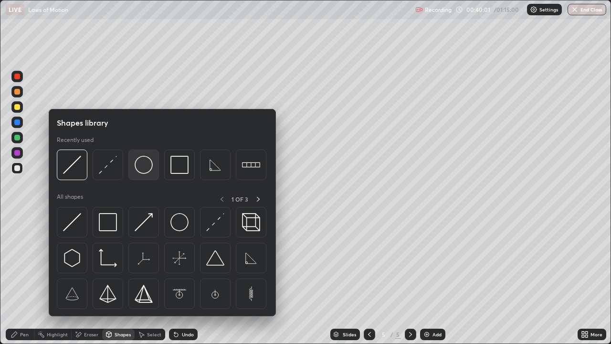
click at [152, 164] on img at bounding box center [144, 165] width 18 height 18
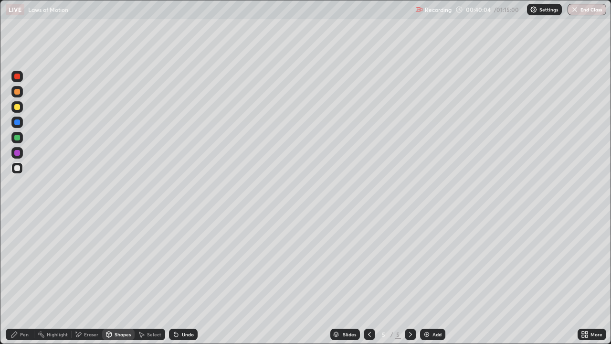
click at [122, 279] on div "Shapes" at bounding box center [123, 334] width 16 height 5
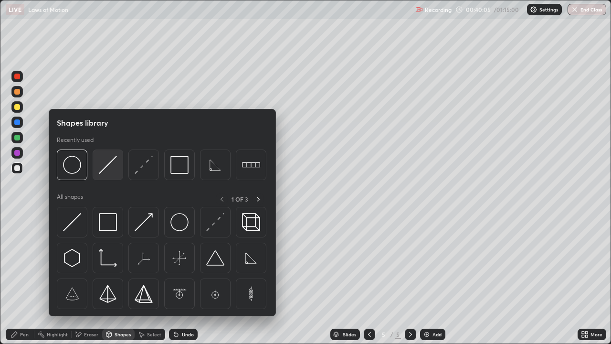
click at [110, 166] on img at bounding box center [108, 165] width 18 height 18
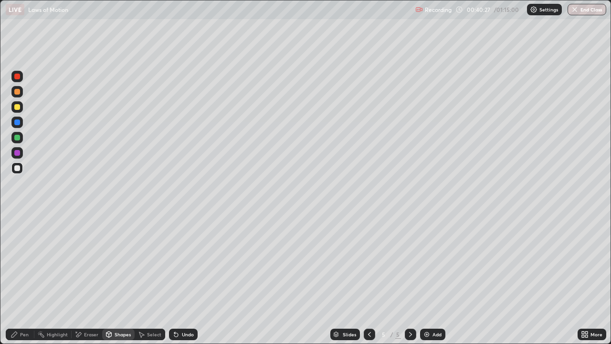
click at [24, 279] on div "Pen" at bounding box center [24, 334] width 9 height 5
click at [128, 279] on div "Shapes" at bounding box center [123, 334] width 16 height 5
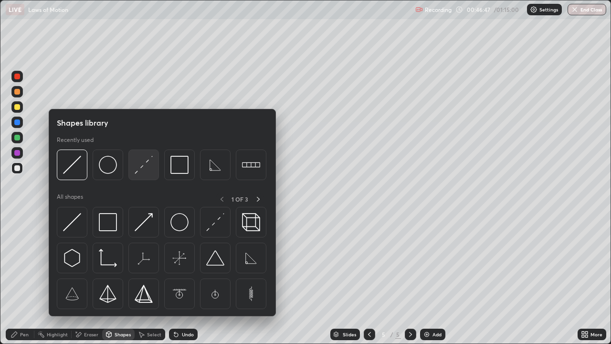
click at [146, 168] on img at bounding box center [144, 165] width 18 height 18
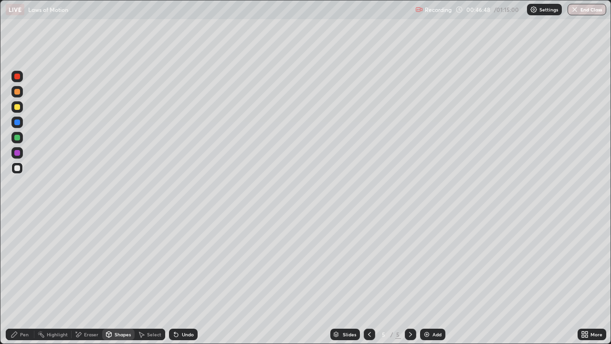
click at [19, 107] on div at bounding box center [17, 107] width 6 height 6
click at [117, 279] on div "Shapes" at bounding box center [123, 334] width 16 height 5
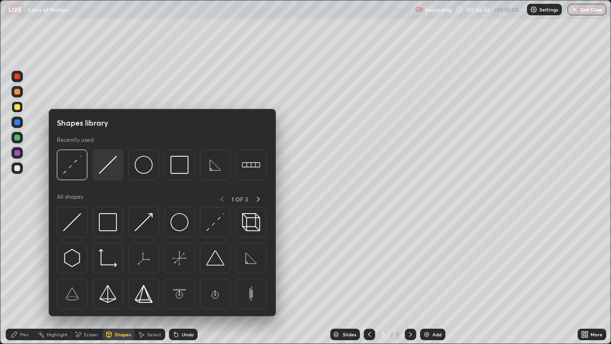
click at [102, 173] on img at bounding box center [108, 165] width 18 height 18
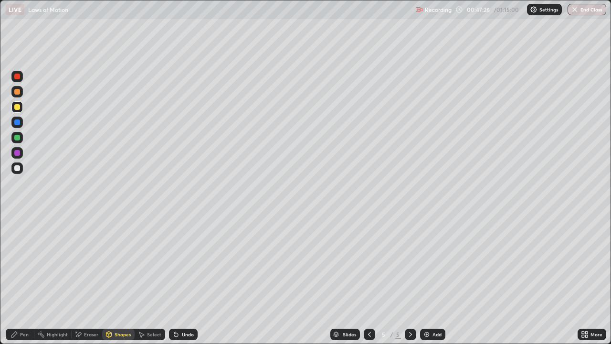
click at [20, 279] on div "Pen" at bounding box center [20, 333] width 29 height 11
click at [119, 279] on div "Shapes" at bounding box center [123, 334] width 16 height 5
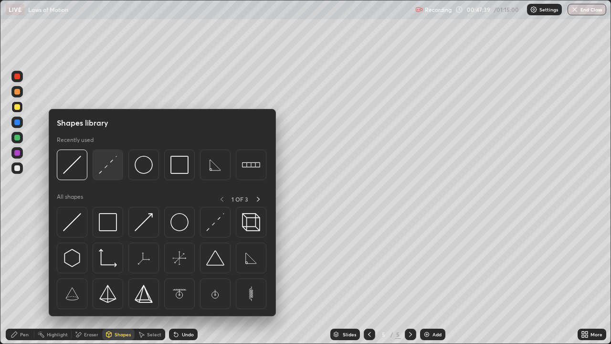
click at [112, 173] on img at bounding box center [108, 165] width 18 height 18
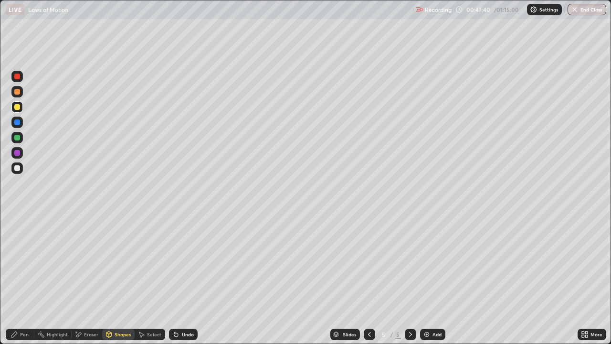
click at [21, 169] on div at bounding box center [16, 167] width 11 height 11
click at [16, 279] on icon at bounding box center [15, 334] width 8 height 8
click at [17, 107] on div at bounding box center [17, 107] width 6 height 6
click at [114, 279] on div "Shapes" at bounding box center [118, 333] width 32 height 11
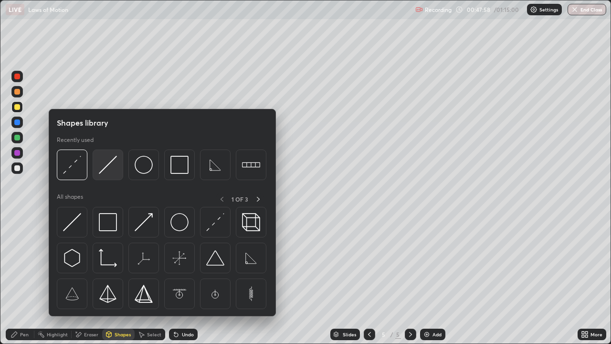
click at [104, 173] on img at bounding box center [108, 165] width 18 height 18
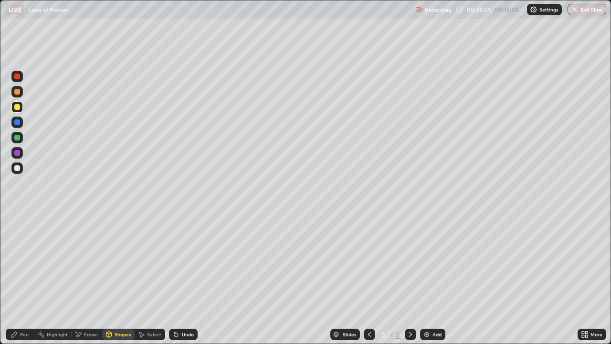
click at [21, 279] on div "Pen" at bounding box center [20, 333] width 29 height 11
click at [117, 279] on div "Shapes" at bounding box center [118, 333] width 32 height 11
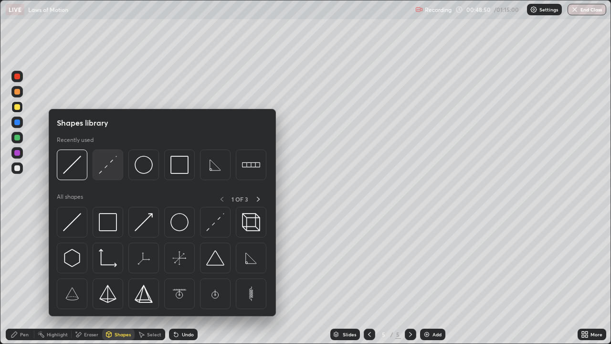
click at [106, 167] on img at bounding box center [108, 165] width 18 height 18
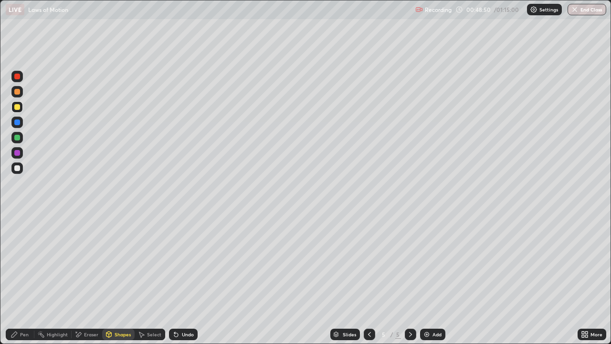
click at [18, 166] on div at bounding box center [17, 168] width 6 height 6
click at [22, 279] on div "Pen" at bounding box center [24, 334] width 9 height 5
click at [21, 279] on div "Pen" at bounding box center [24, 334] width 9 height 5
click at [123, 279] on div "Shapes" at bounding box center [123, 334] width 16 height 5
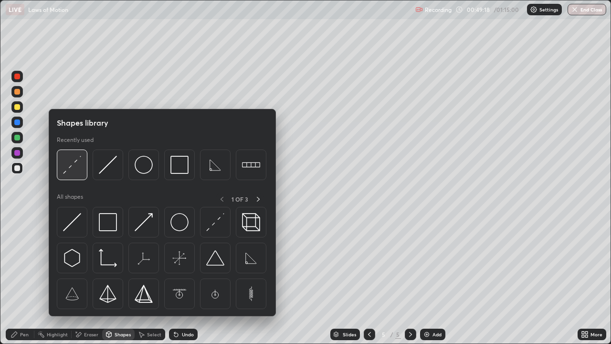
click at [66, 164] on img at bounding box center [72, 165] width 18 height 18
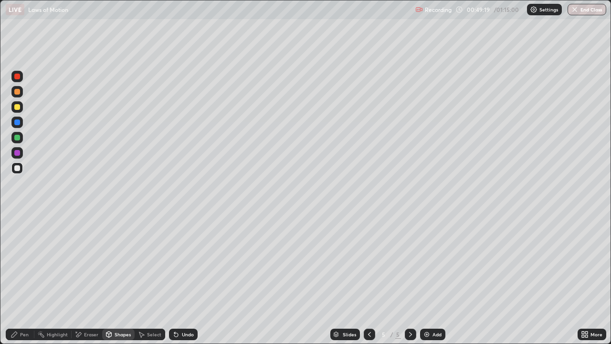
click at [18, 138] on div at bounding box center [17, 138] width 6 height 6
click at [185, 279] on div "Undo" at bounding box center [183, 333] width 29 height 11
click at [20, 279] on div "Pen" at bounding box center [24, 334] width 9 height 5
click at [112, 279] on div "Shapes" at bounding box center [118, 333] width 32 height 11
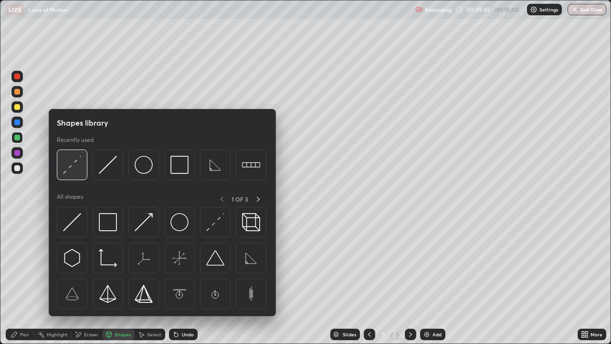
click at [76, 164] on img at bounding box center [72, 165] width 18 height 18
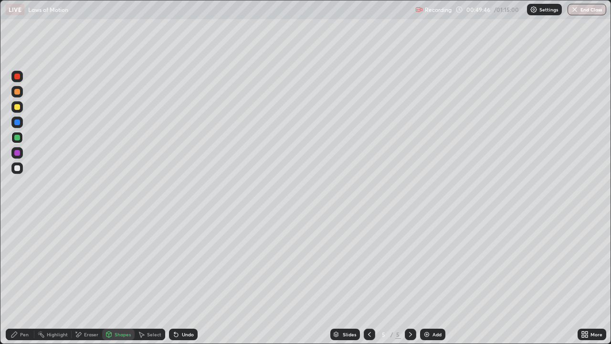
click at [22, 166] on div at bounding box center [16, 167] width 11 height 11
click at [22, 279] on div "Pen" at bounding box center [24, 334] width 9 height 5
click at [432, 279] on div "Add" at bounding box center [432, 333] width 25 height 11
click at [120, 279] on div "Shapes" at bounding box center [123, 334] width 16 height 5
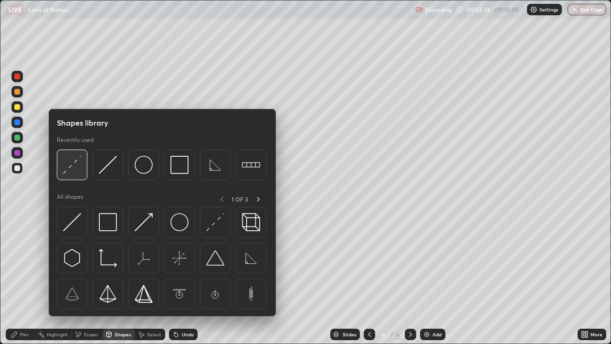
click at [71, 166] on img at bounding box center [72, 165] width 18 height 18
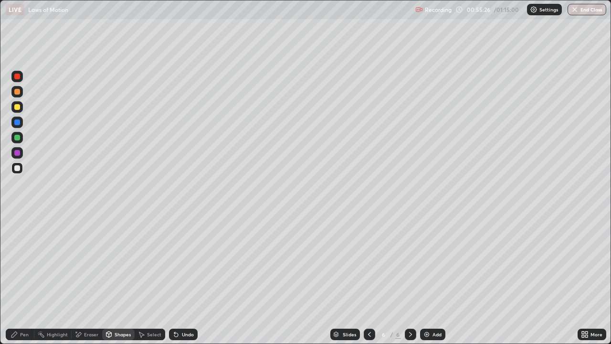
click at [127, 279] on div "Shapes" at bounding box center [118, 333] width 32 height 11
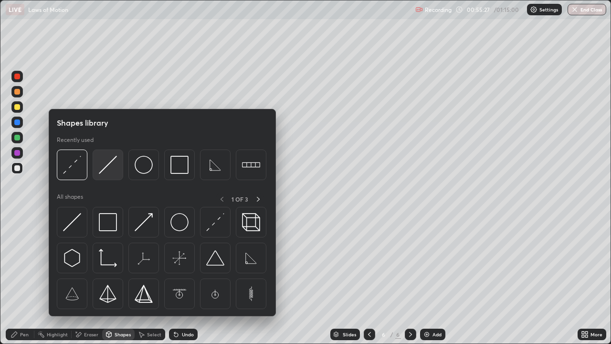
click at [112, 168] on img at bounding box center [108, 165] width 18 height 18
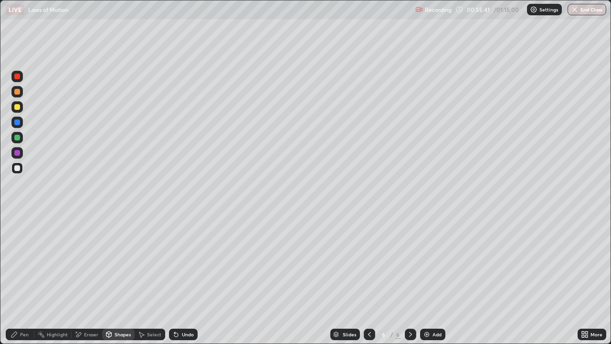
click at [122, 279] on div "Shapes" at bounding box center [118, 333] width 32 height 11
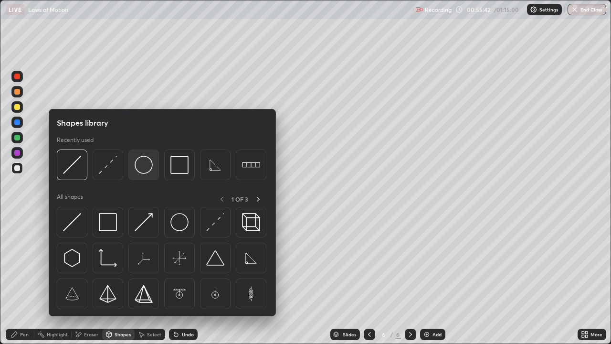
click at [143, 173] on img at bounding box center [144, 165] width 18 height 18
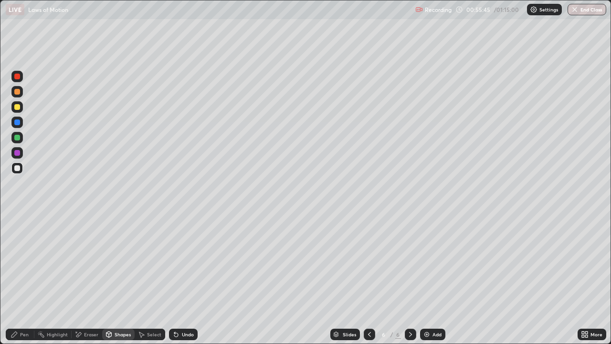
click at [120, 279] on div "Shapes" at bounding box center [123, 334] width 16 height 5
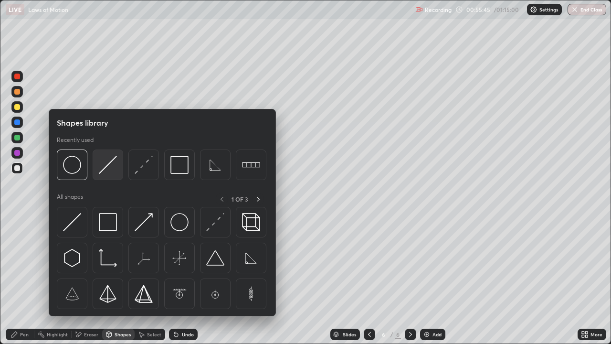
click at [111, 171] on img at bounding box center [108, 165] width 18 height 18
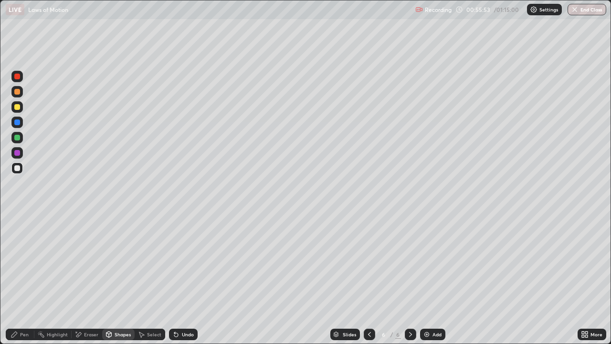
click at [27, 279] on div "Pen" at bounding box center [24, 334] width 9 height 5
click at [85, 279] on div "Eraser" at bounding box center [91, 334] width 14 height 5
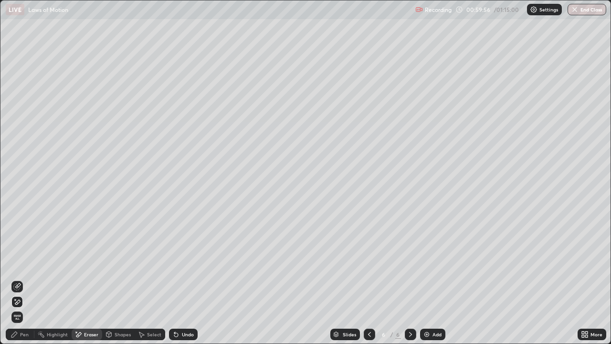
click at [21, 279] on icon at bounding box center [17, 301] width 5 height 5
click at [119, 279] on div "Shapes" at bounding box center [123, 334] width 16 height 5
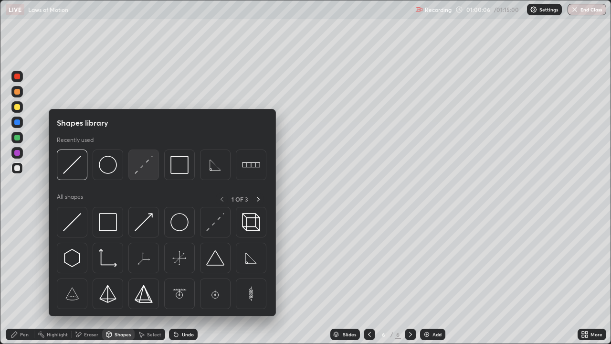
click at [143, 168] on img at bounding box center [144, 165] width 18 height 18
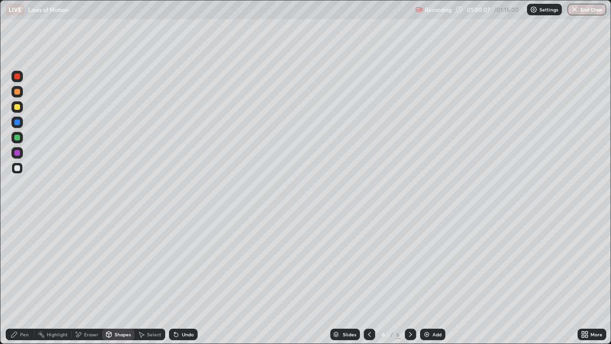
click at [17, 107] on div at bounding box center [17, 107] width 6 height 6
click at [21, 279] on div "Pen" at bounding box center [20, 333] width 29 height 11
click at [184, 279] on div "Undo" at bounding box center [188, 334] width 12 height 5
click at [188, 279] on div "Undo" at bounding box center [183, 333] width 29 height 11
click at [187, 279] on div "Undo" at bounding box center [188, 334] width 12 height 5
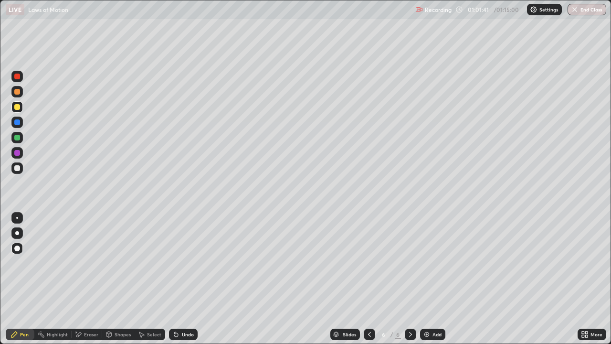
click at [124, 279] on div "Shapes" at bounding box center [123, 334] width 16 height 5
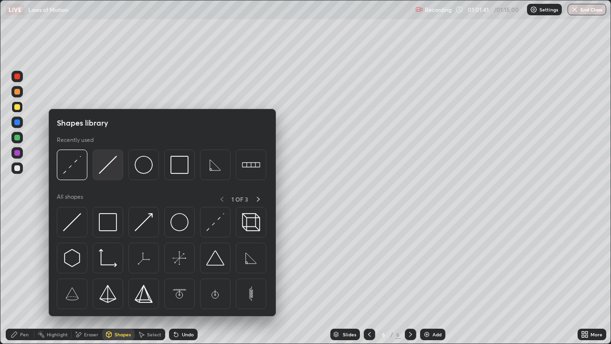
click at [110, 166] on img at bounding box center [108, 165] width 18 height 18
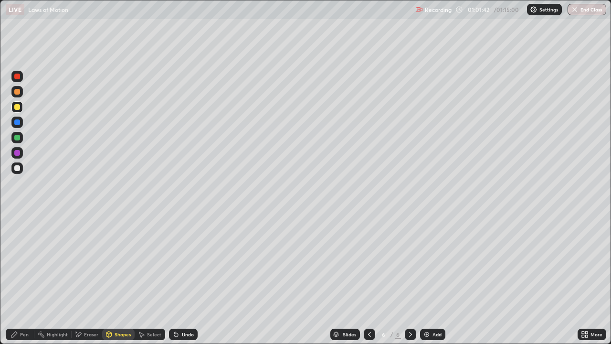
click at [21, 167] on div at bounding box center [16, 167] width 11 height 11
click at [29, 279] on div "Pen" at bounding box center [20, 333] width 29 height 11
click at [124, 279] on div "Shapes" at bounding box center [123, 334] width 16 height 5
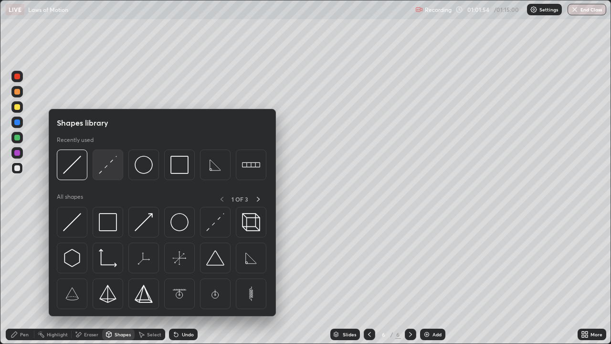
click at [110, 167] on img at bounding box center [108, 165] width 18 height 18
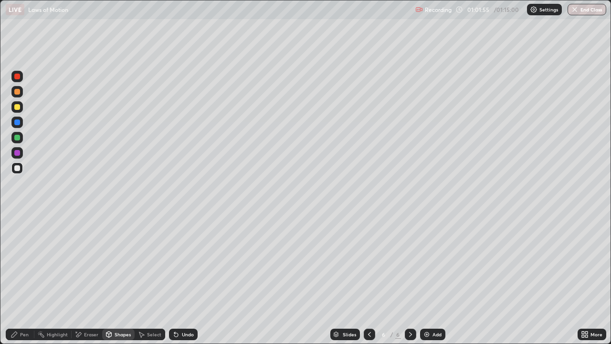
click at [22, 108] on div at bounding box center [16, 106] width 11 height 11
click at [120, 279] on div "Shapes" at bounding box center [123, 334] width 16 height 5
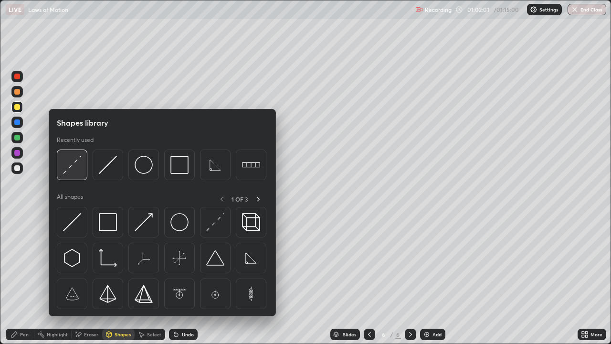
click at [66, 168] on img at bounding box center [72, 165] width 18 height 18
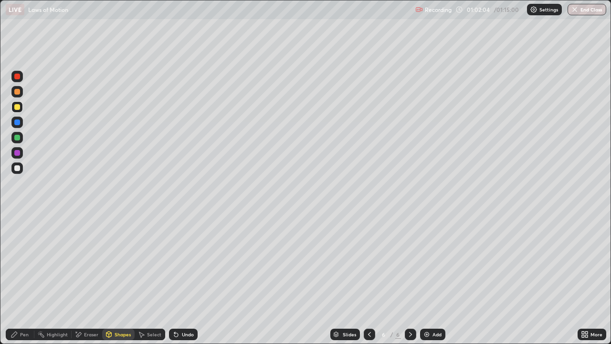
click at [29, 279] on div "Pen" at bounding box center [20, 333] width 29 height 11
click at [130, 279] on div "Shapes" at bounding box center [118, 333] width 32 height 11
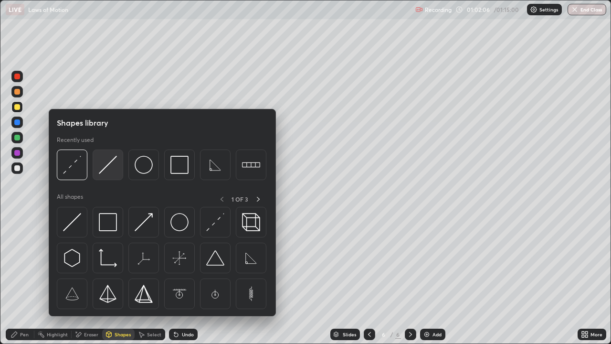
click at [115, 163] on img at bounding box center [108, 165] width 18 height 18
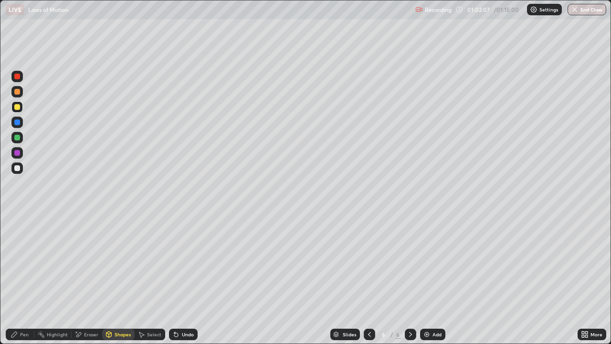
click at [18, 167] on div at bounding box center [17, 168] width 6 height 6
click at [121, 279] on div "Shapes" at bounding box center [123, 334] width 16 height 5
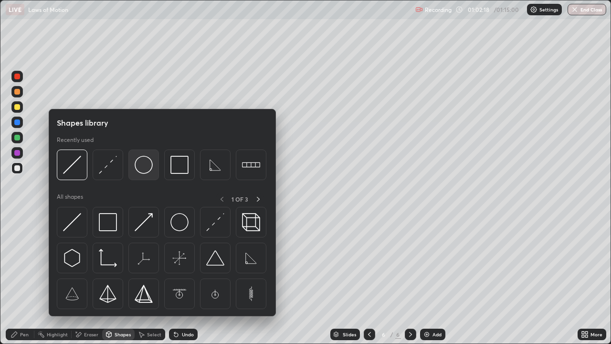
click at [144, 164] on img at bounding box center [144, 165] width 18 height 18
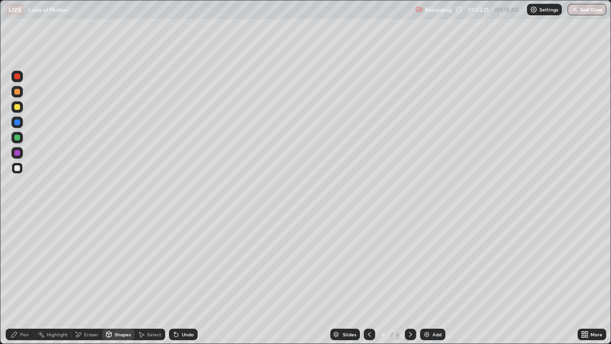
click at [117, 279] on div "Shapes" at bounding box center [123, 334] width 16 height 5
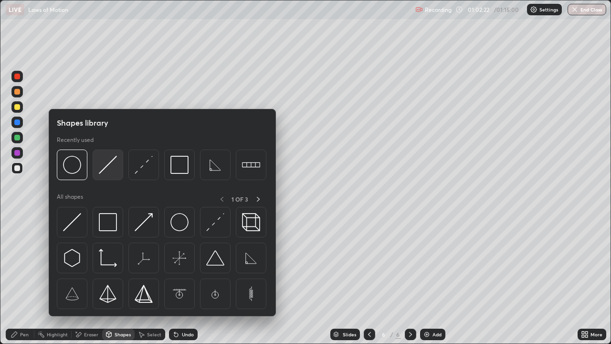
click at [107, 167] on img at bounding box center [108, 165] width 18 height 18
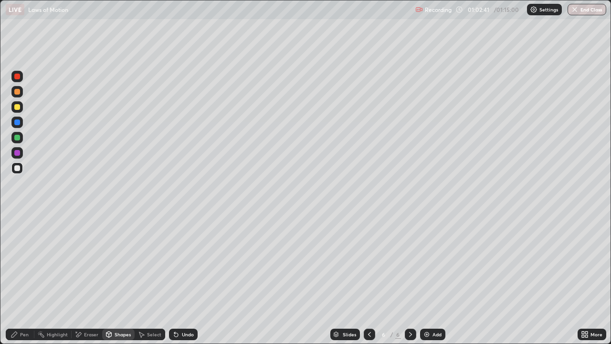
click at [85, 279] on div "Eraser" at bounding box center [91, 334] width 14 height 5
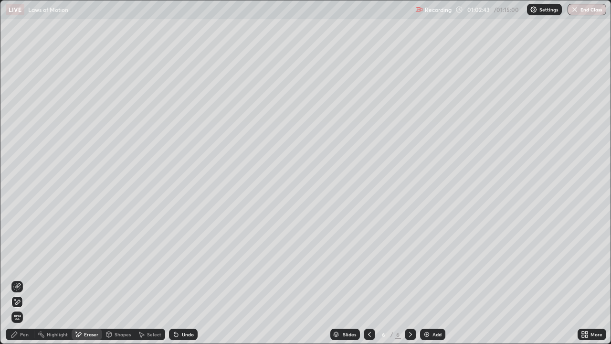
click at [19, 279] on div "Pen" at bounding box center [20, 333] width 29 height 11
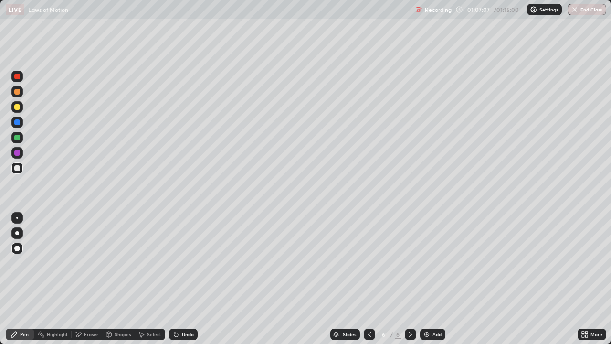
click at [582, 10] on button "End Class" at bounding box center [587, 9] width 39 height 11
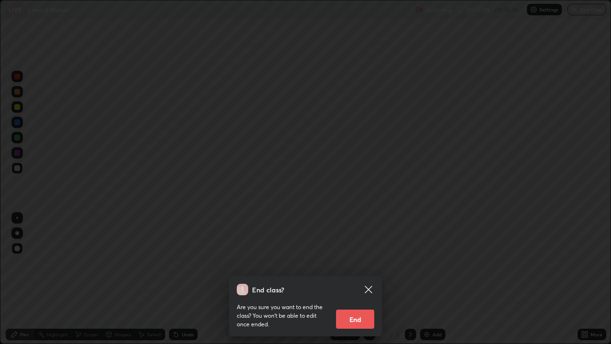
click at [350, 279] on button "End" at bounding box center [355, 318] width 38 height 19
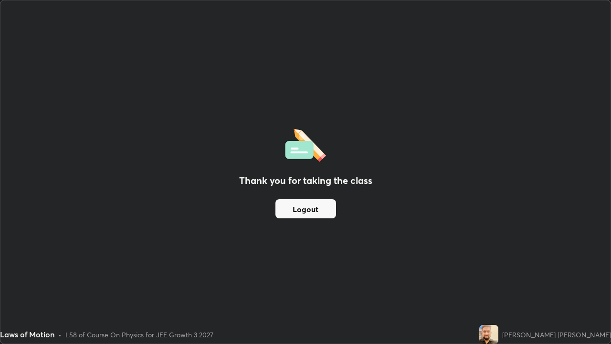
click at [303, 211] on button "Logout" at bounding box center [305, 208] width 61 height 19
